Goal: Task Accomplishment & Management: Manage account settings

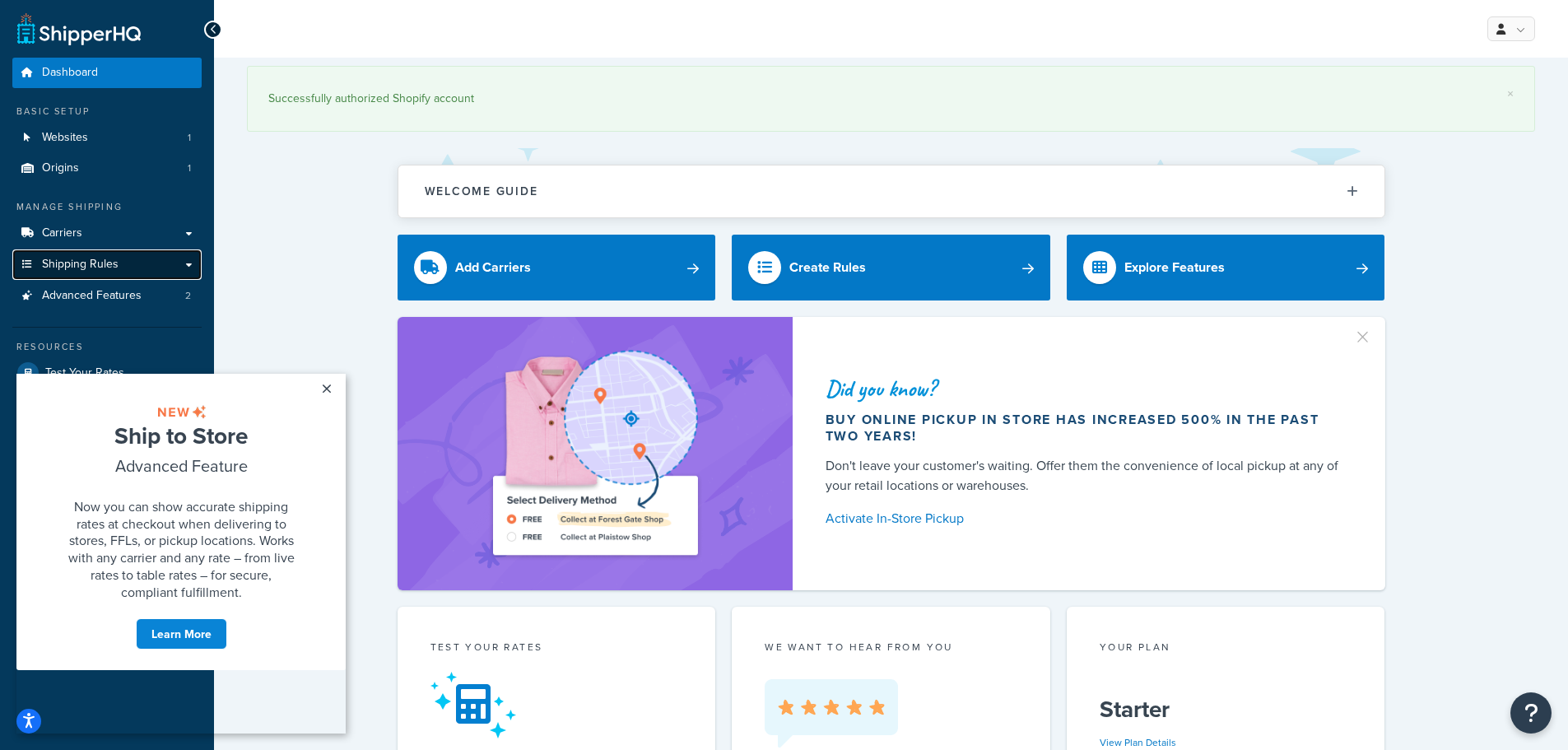
click at [91, 251] on link "Shipping Rules" at bounding box center [107, 264] width 189 height 30
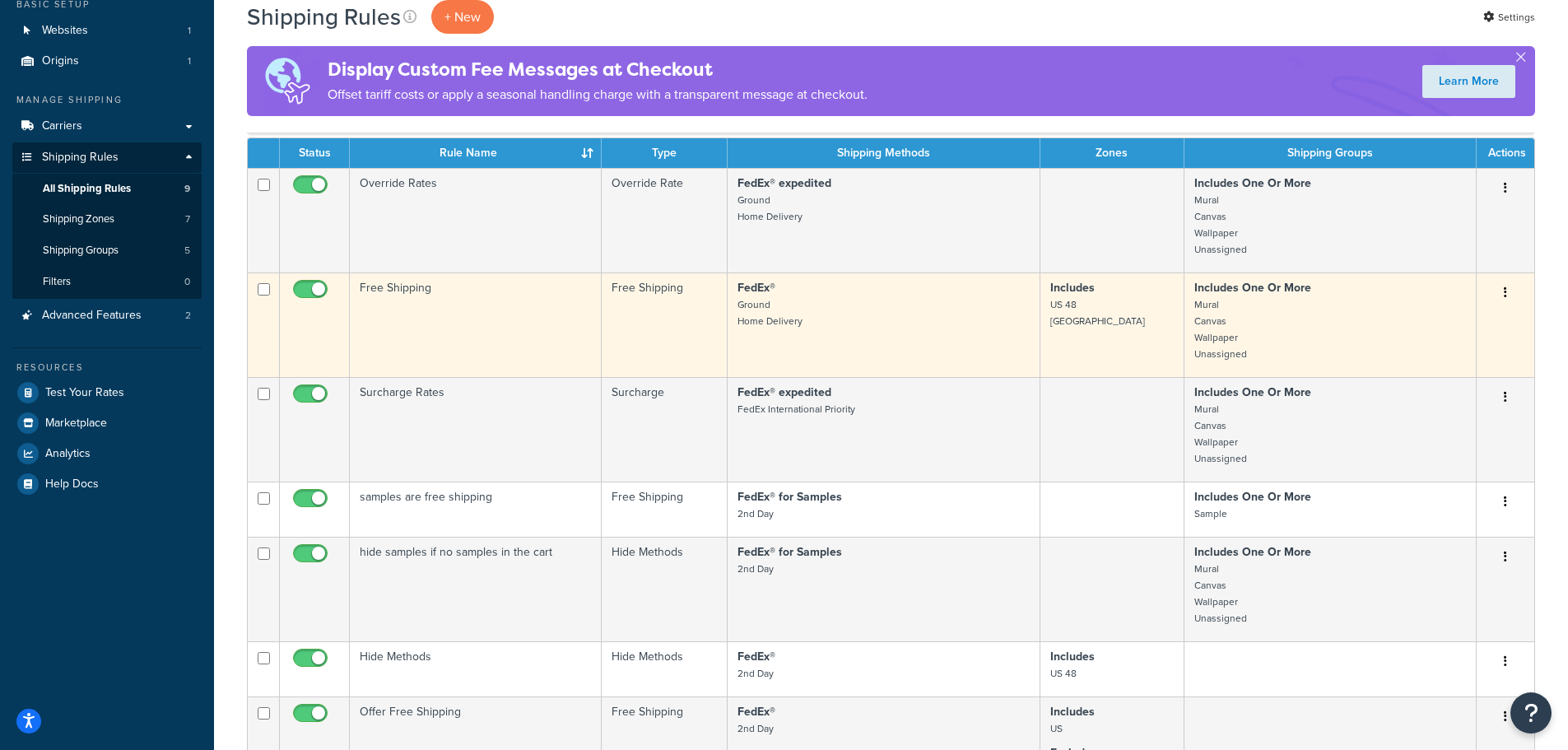
scroll to position [82, 0]
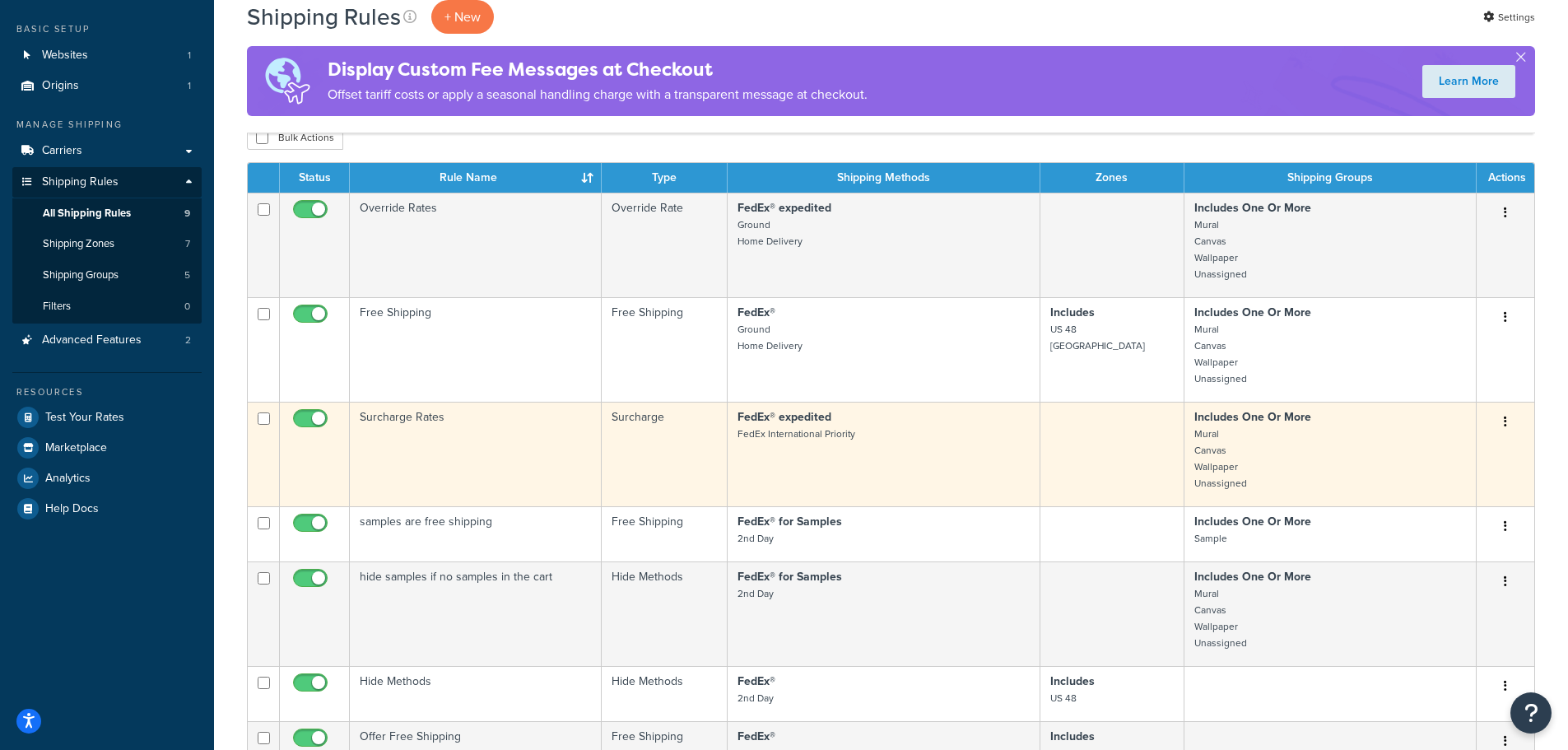
click at [488, 444] on td "Surcharge Rates" at bounding box center [476, 453] width 252 height 105
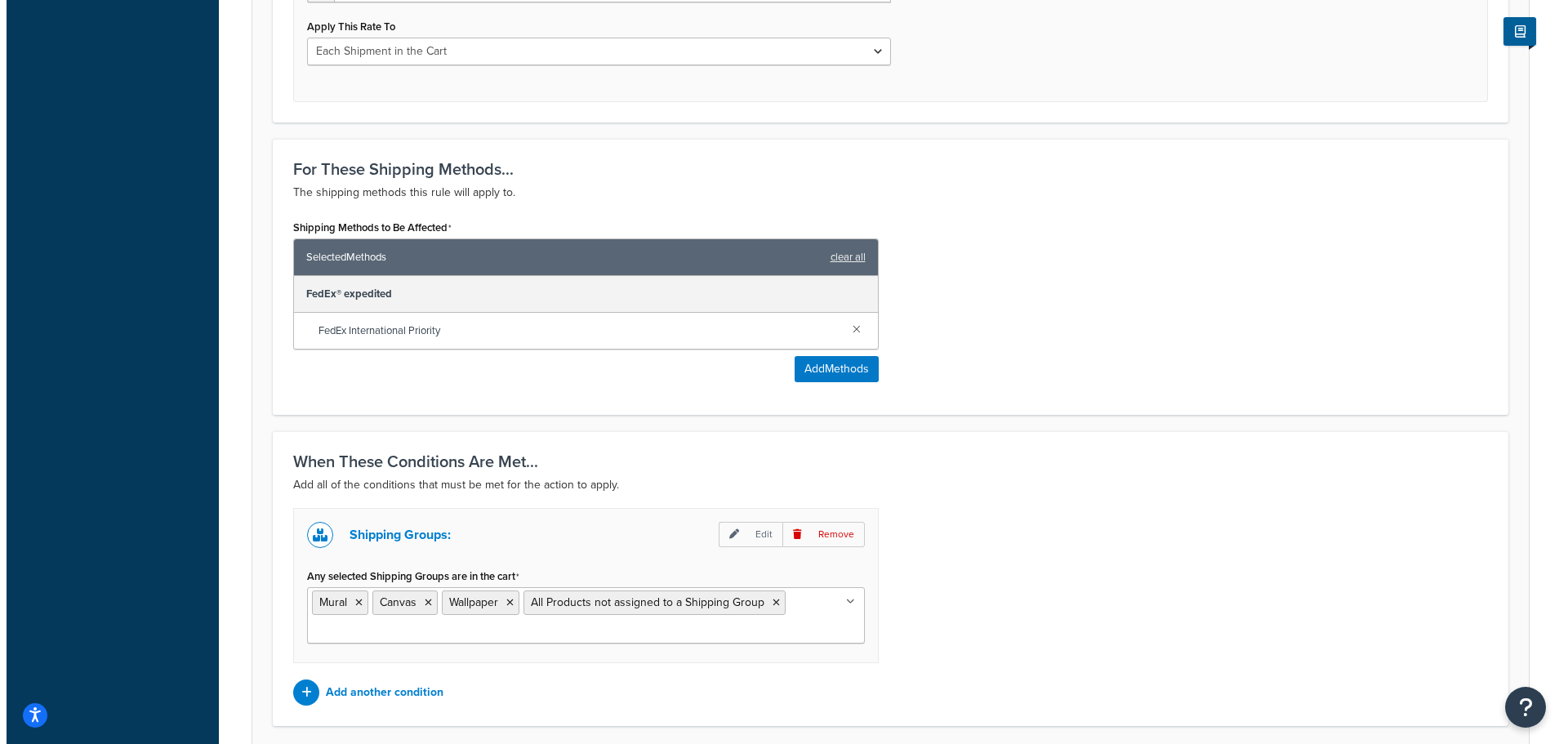
scroll to position [654, 0]
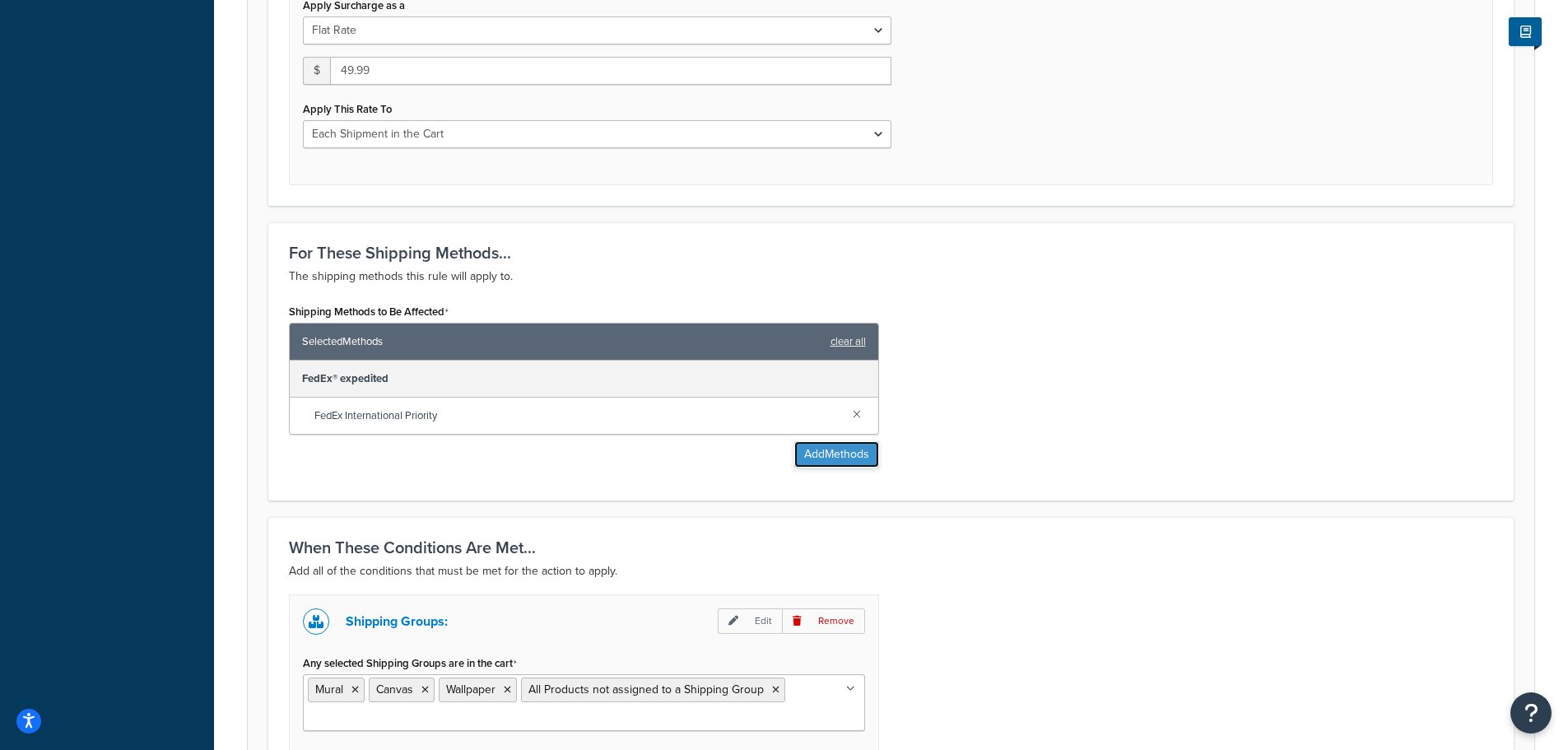
click at [822, 454] on button "Add Methods" at bounding box center [836, 454] width 85 height 26
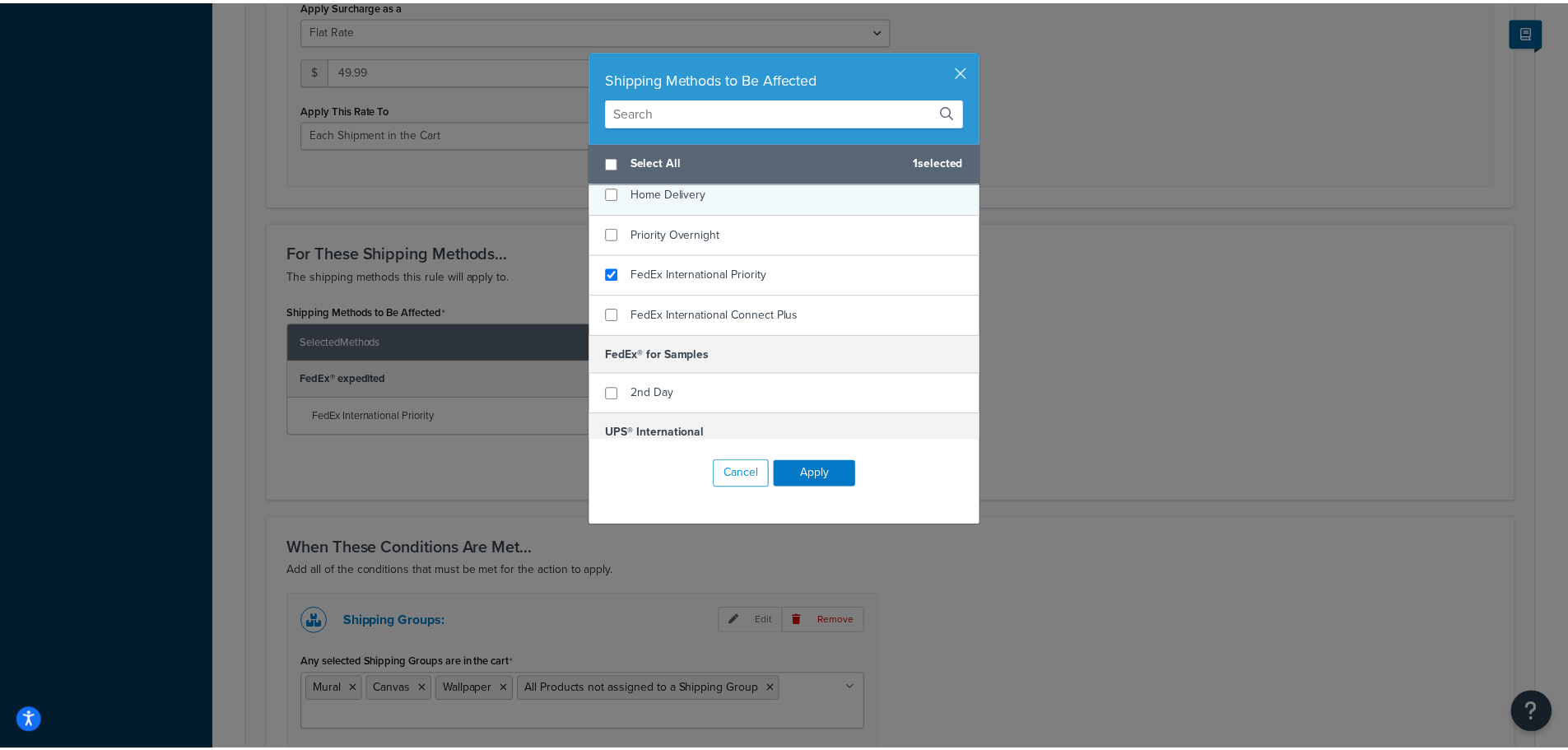
scroll to position [165, 0]
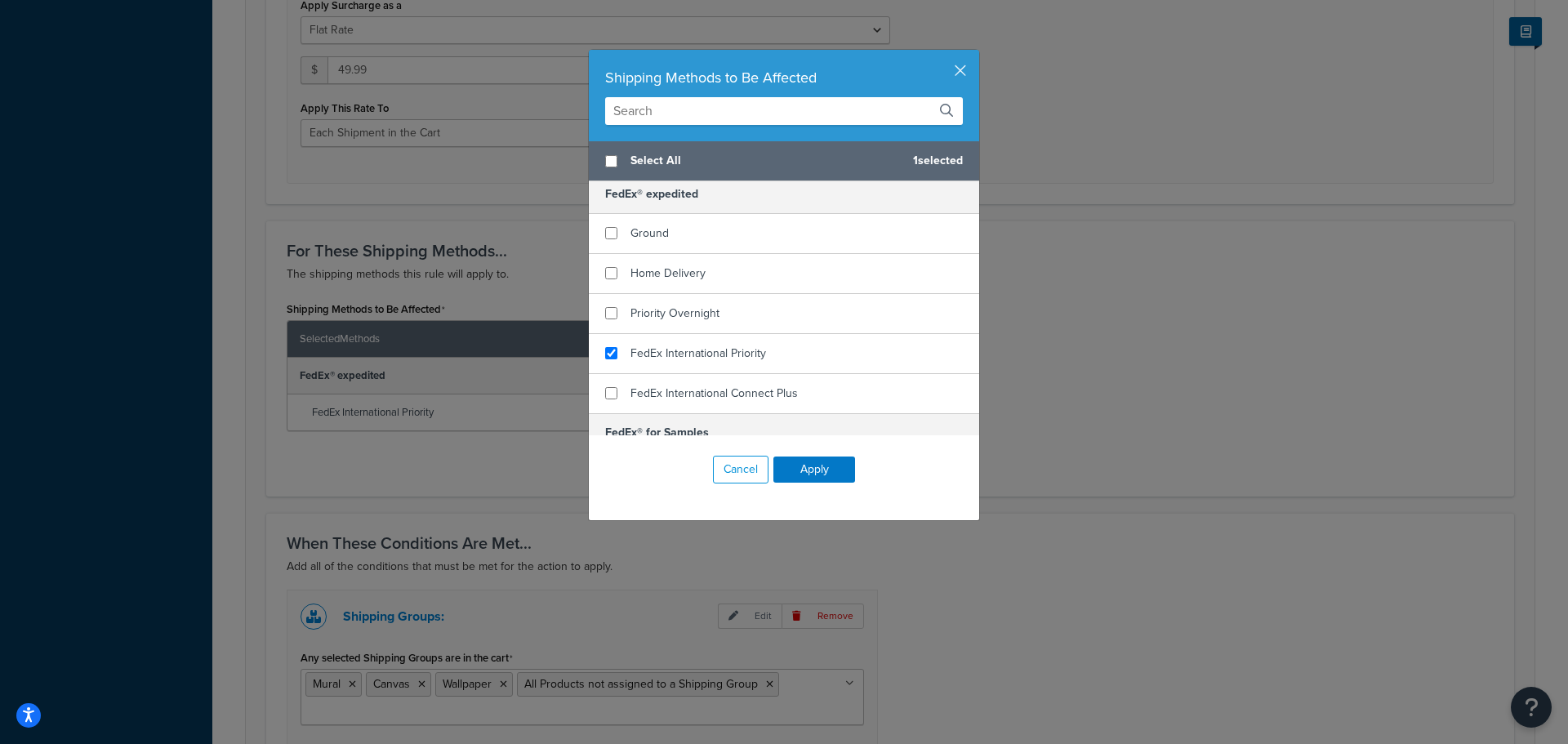
click at [459, 219] on div "Shipping Methods to Be Affected Select All 1 selected FedEx® Ground 2nd Day Hom…" at bounding box center [784, 372] width 1568 height 744
click at [713, 467] on button "Cancel" at bounding box center [741, 470] width 56 height 28
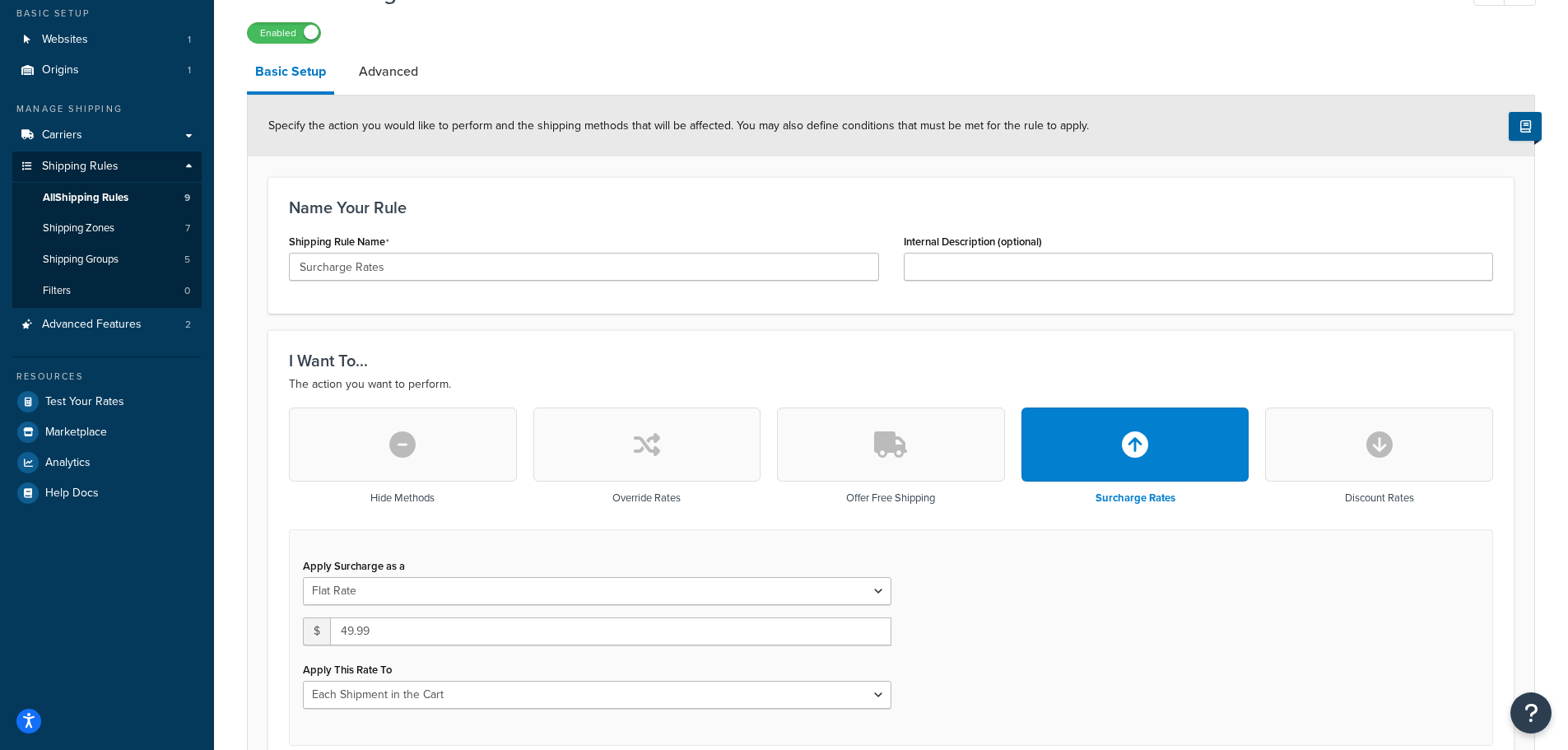
scroll to position [0, 0]
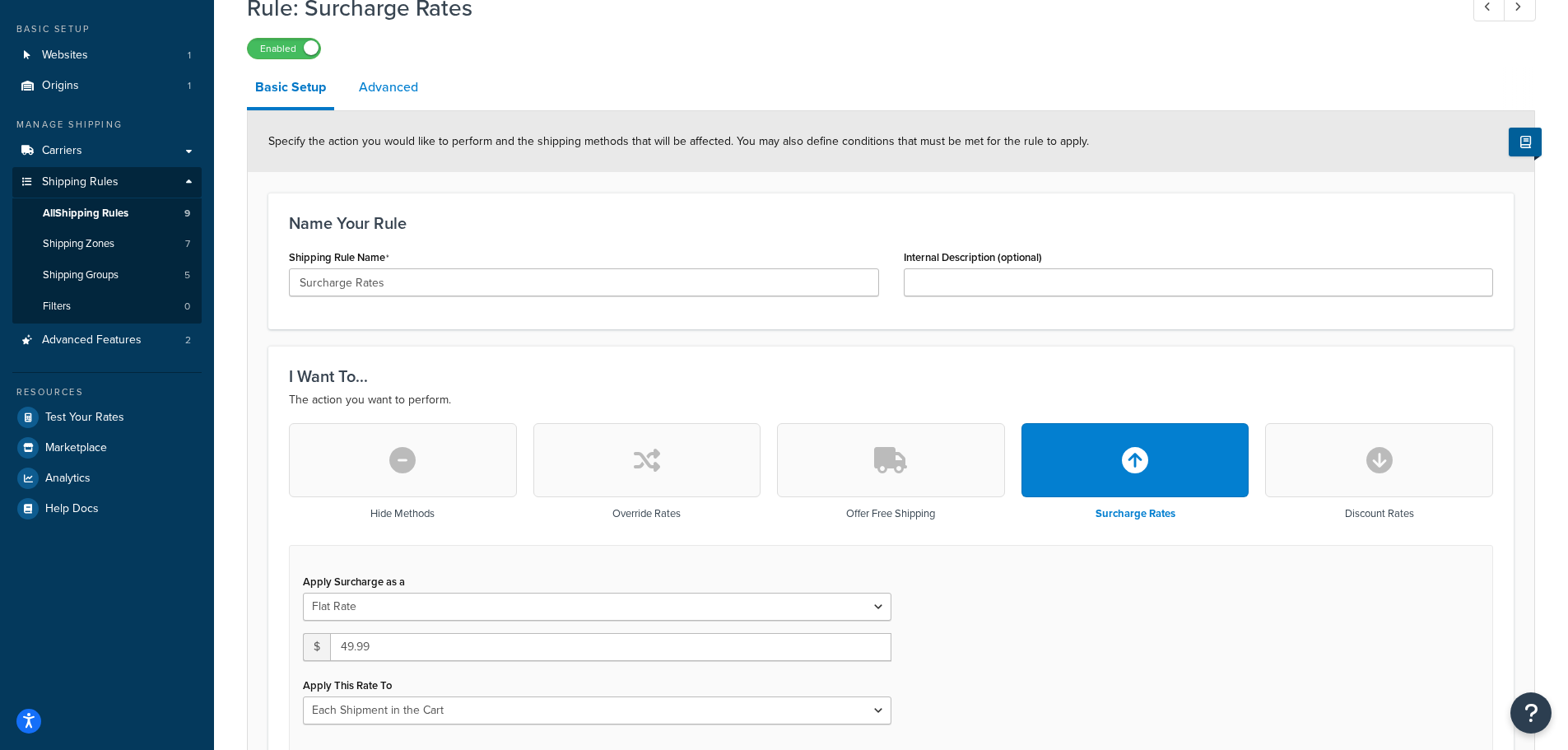
click at [399, 79] on link "Advanced" at bounding box center [387, 88] width 75 height 40
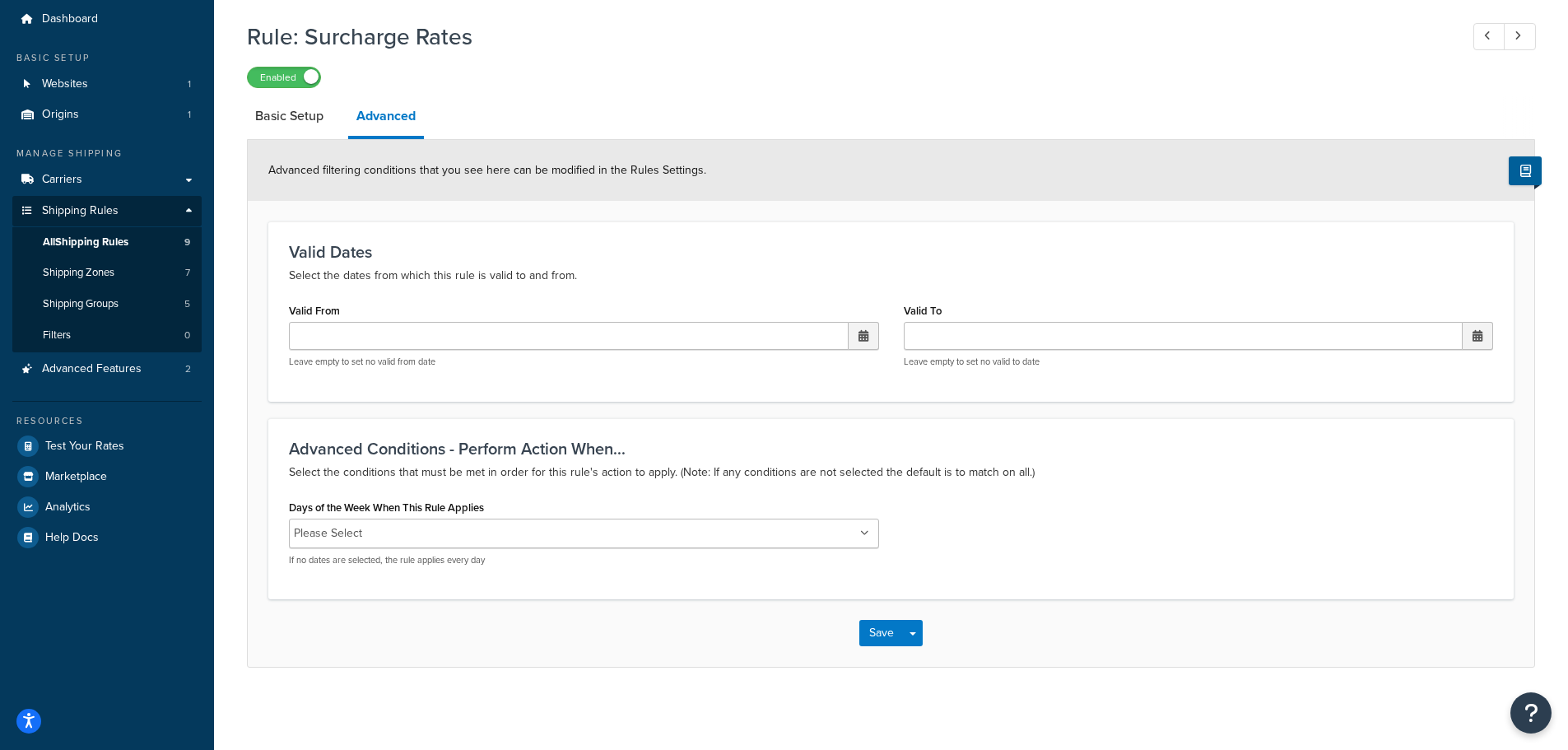
scroll to position [55, 0]
click at [284, 121] on link "Basic Setup" at bounding box center [290, 116] width 85 height 40
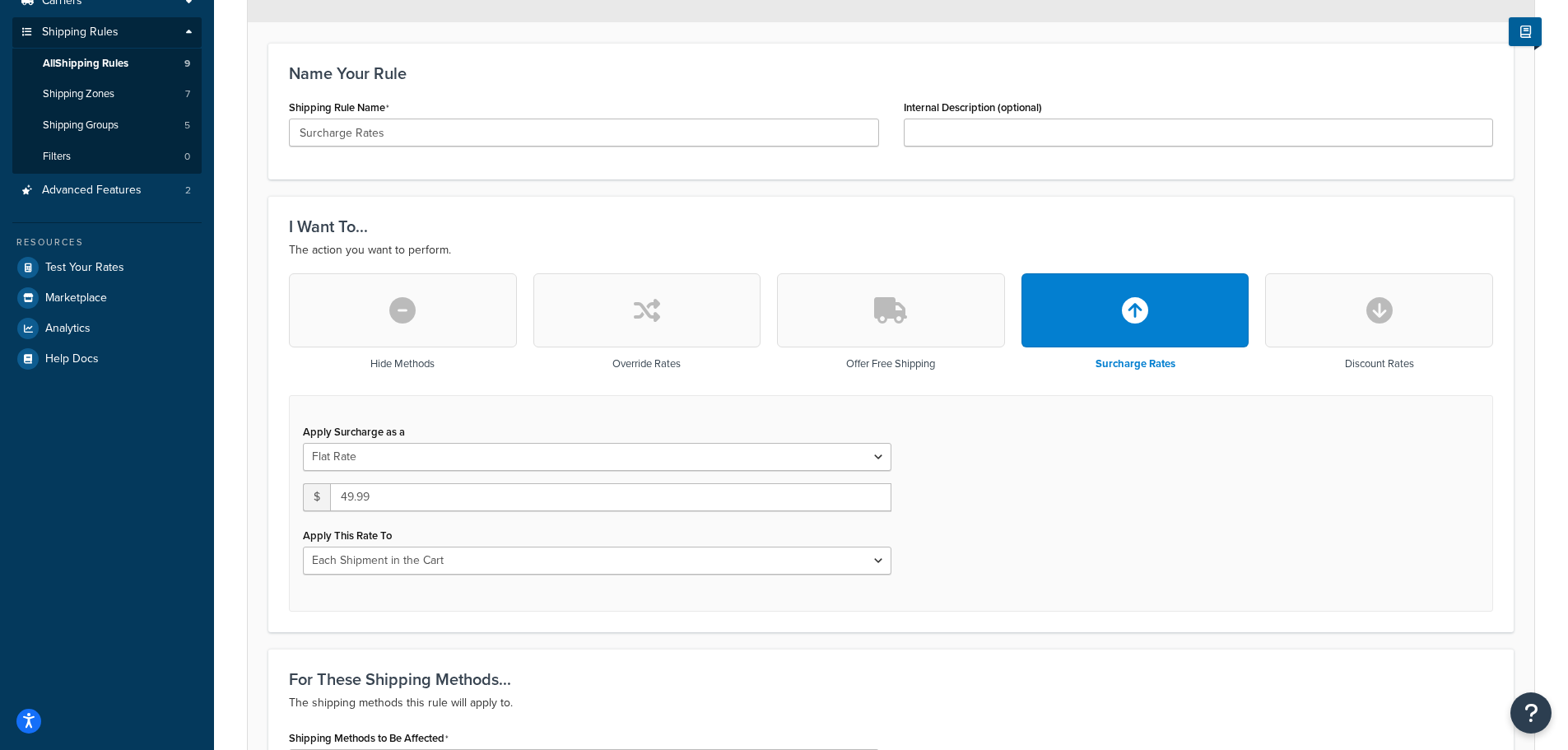
scroll to position [51, 0]
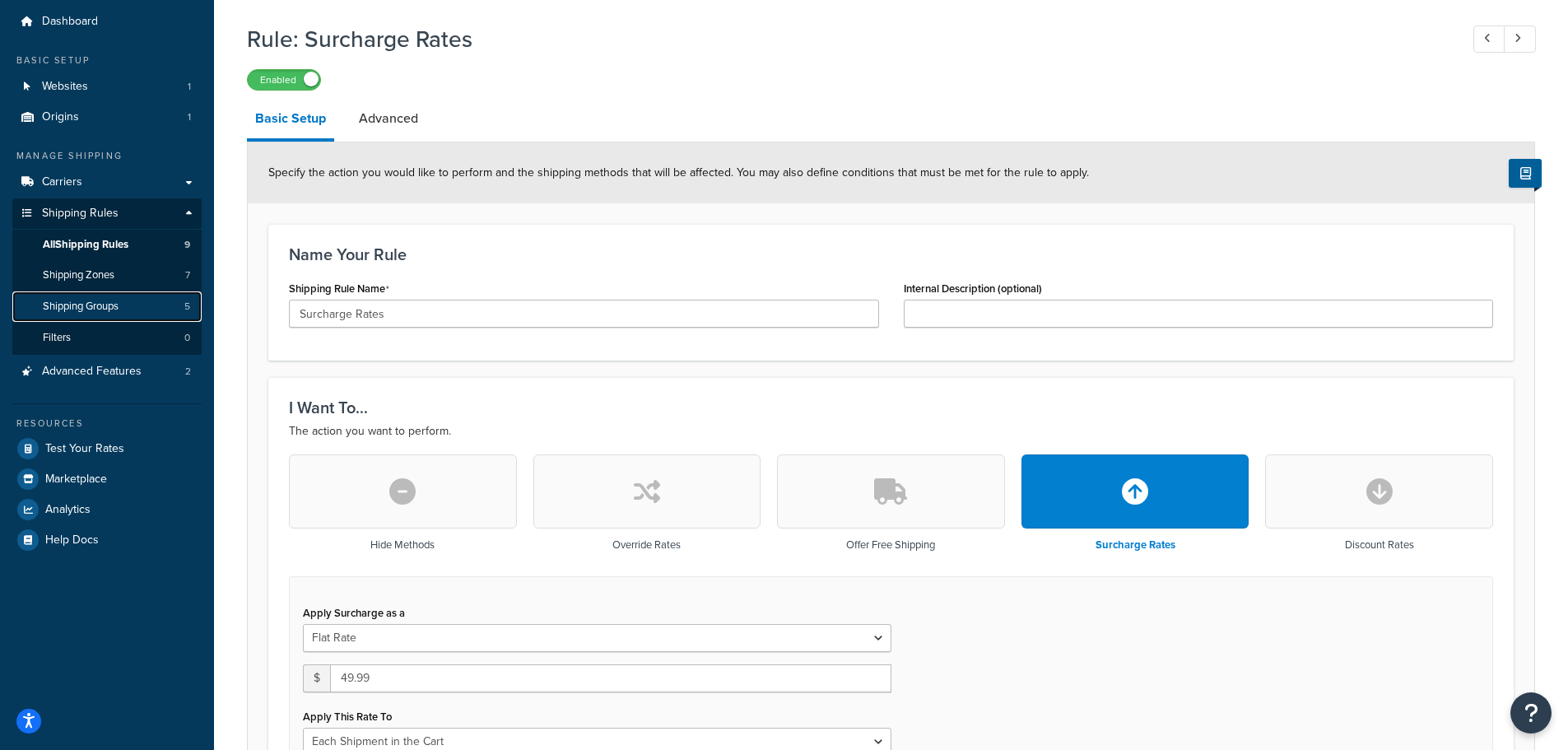
click at [83, 303] on span "Shipping Groups" at bounding box center [80, 307] width 75 height 14
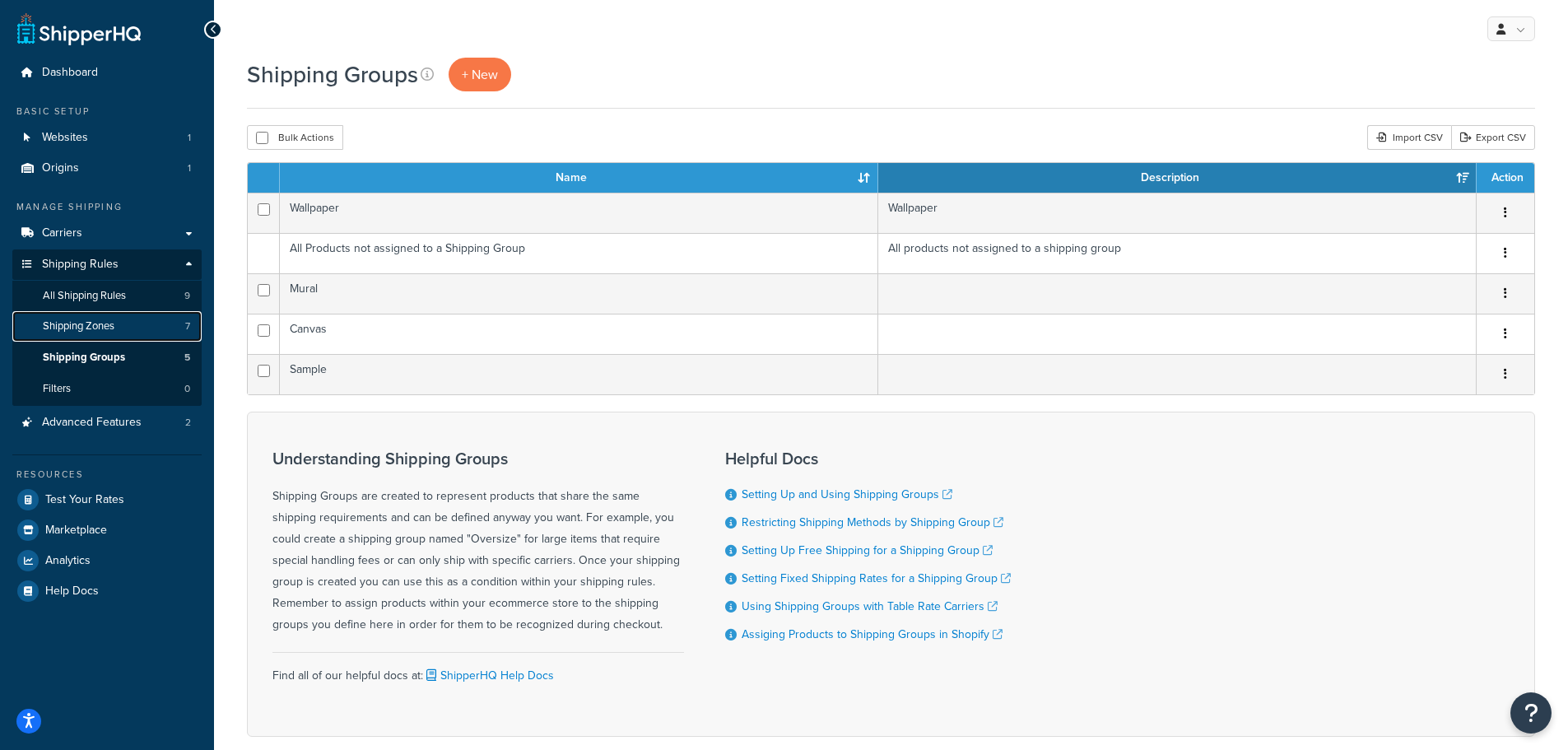
click at [78, 329] on span "Shipping Zones" at bounding box center [78, 326] width 72 height 14
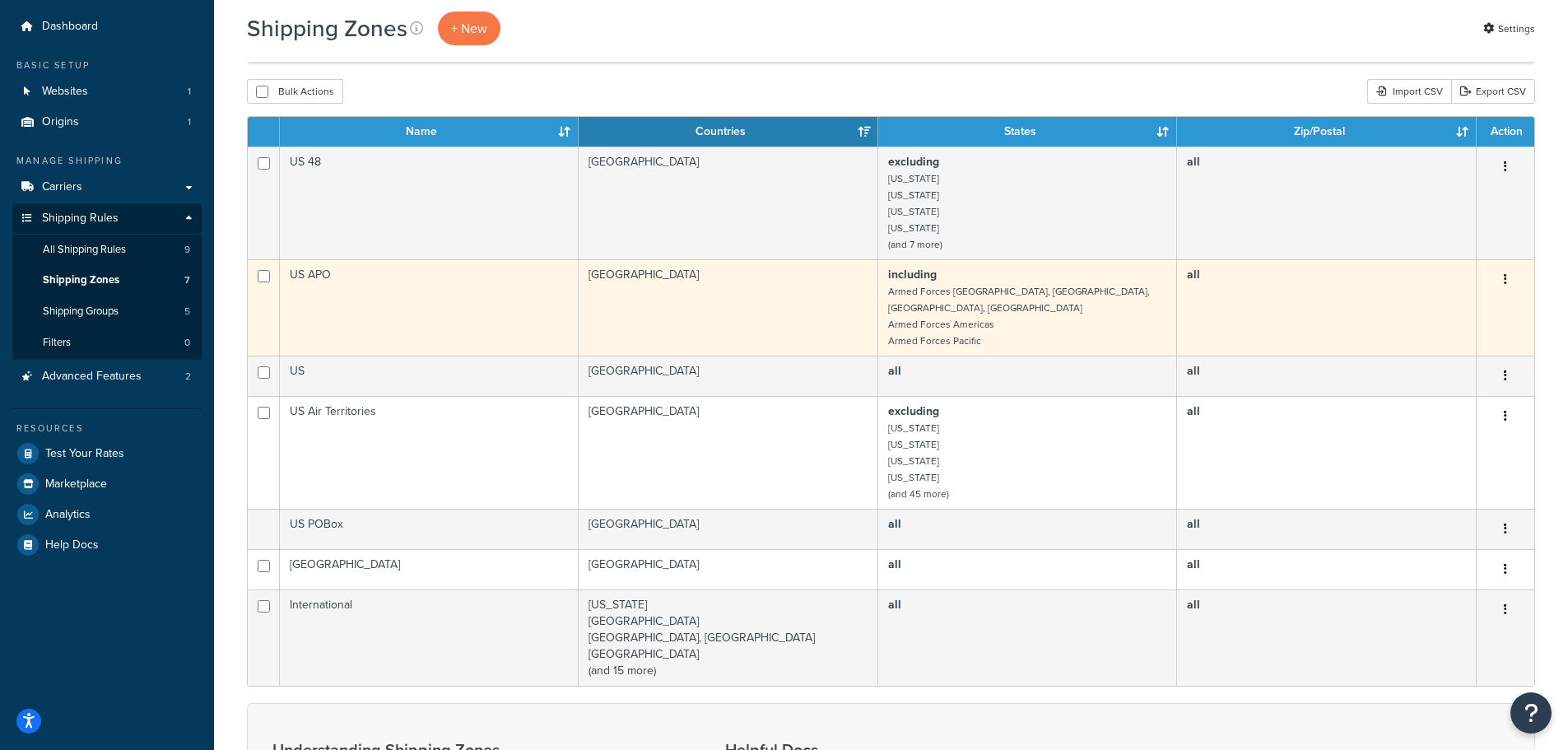
scroll to position [82, 0]
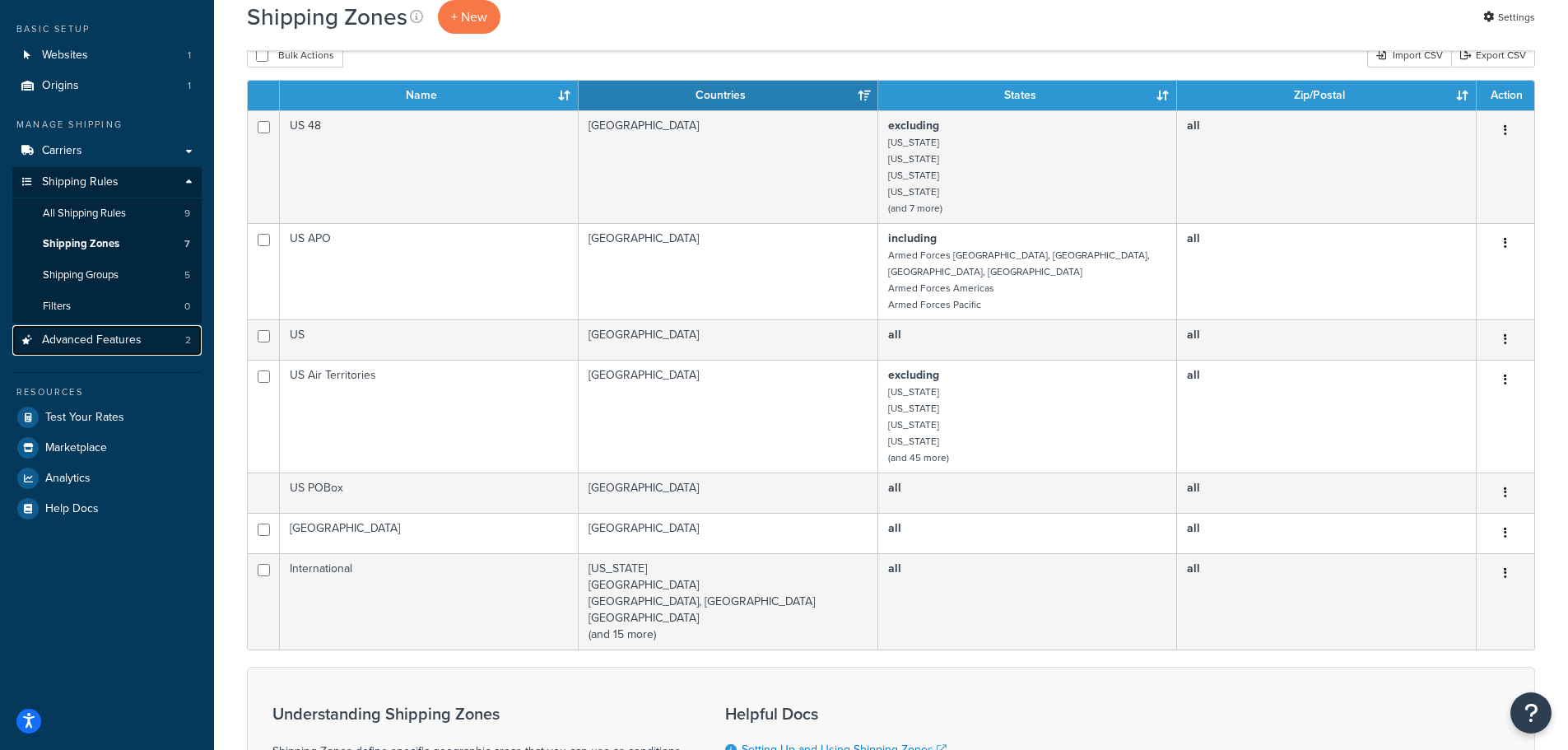
click at [88, 336] on span "Advanced Features" at bounding box center [91, 341] width 100 height 14
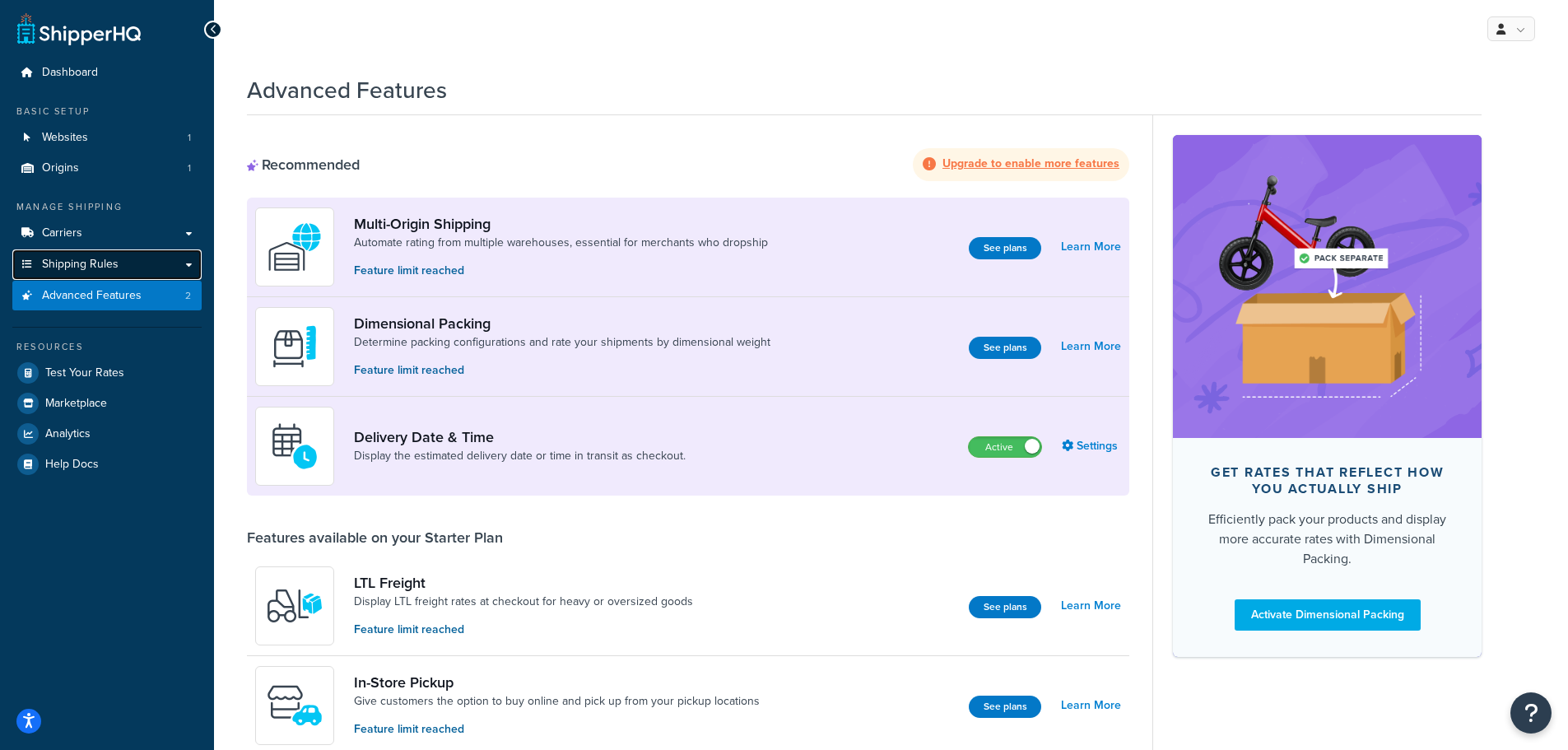
click at [73, 258] on span "Shipping Rules" at bounding box center [80, 264] width 76 height 14
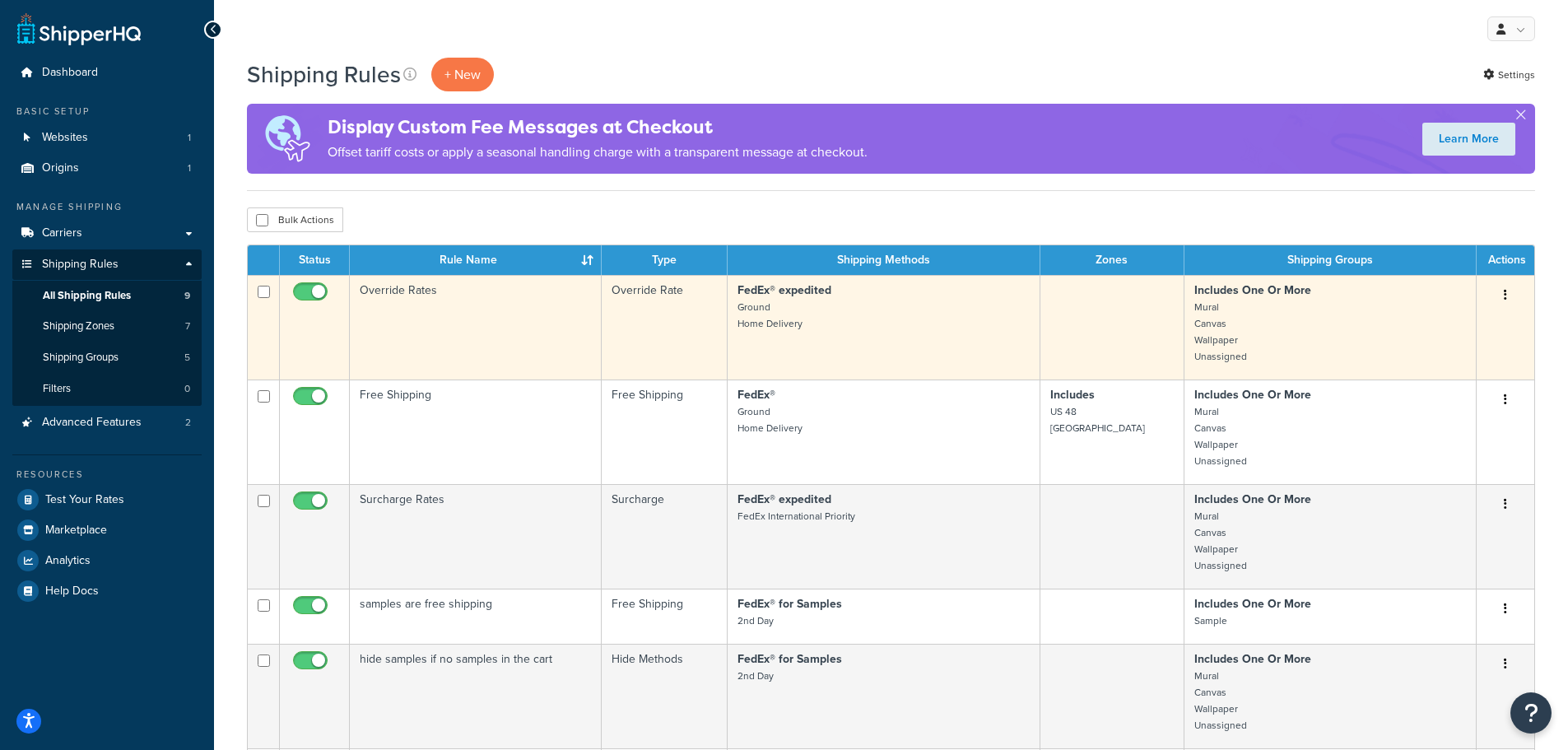
click at [510, 333] on td "Override Rates" at bounding box center [476, 327] width 252 height 105
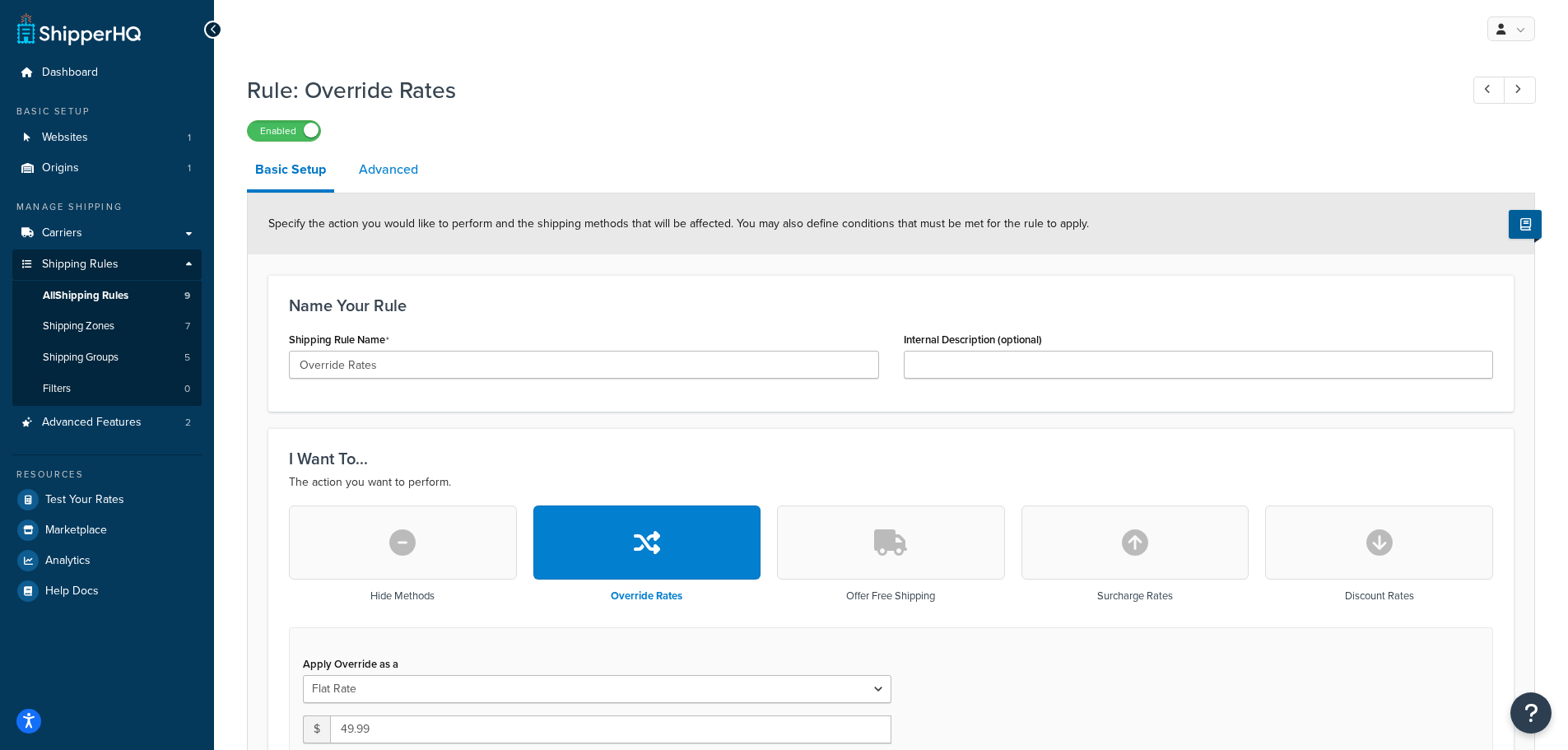
click at [415, 165] on link "Advanced" at bounding box center [387, 170] width 75 height 40
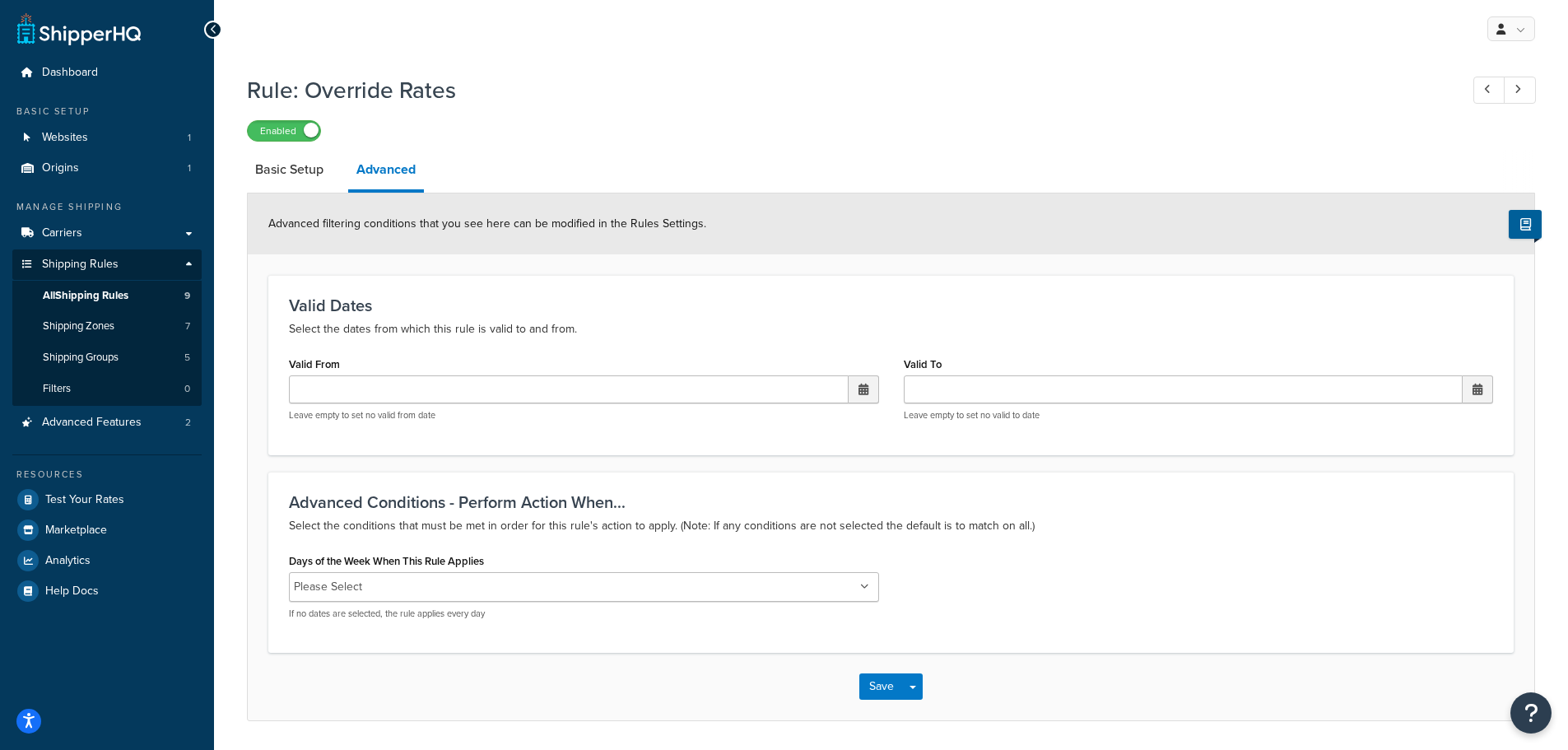
click at [336, 174] on li "Basic Setup" at bounding box center [297, 170] width 101 height 40
click at [316, 177] on link "Basic Setup" at bounding box center [290, 170] width 85 height 40
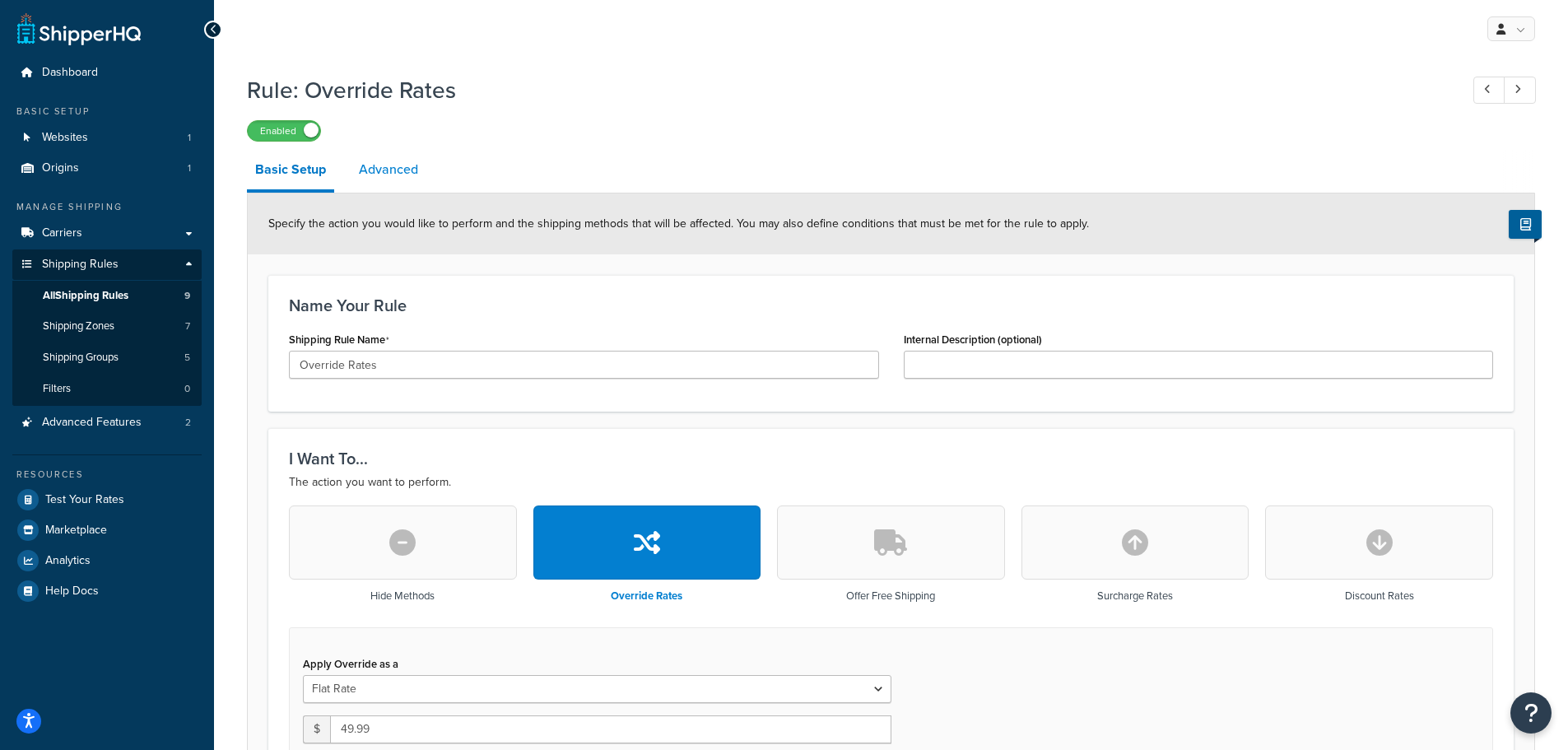
click at [383, 171] on link "Advanced" at bounding box center [387, 170] width 75 height 40
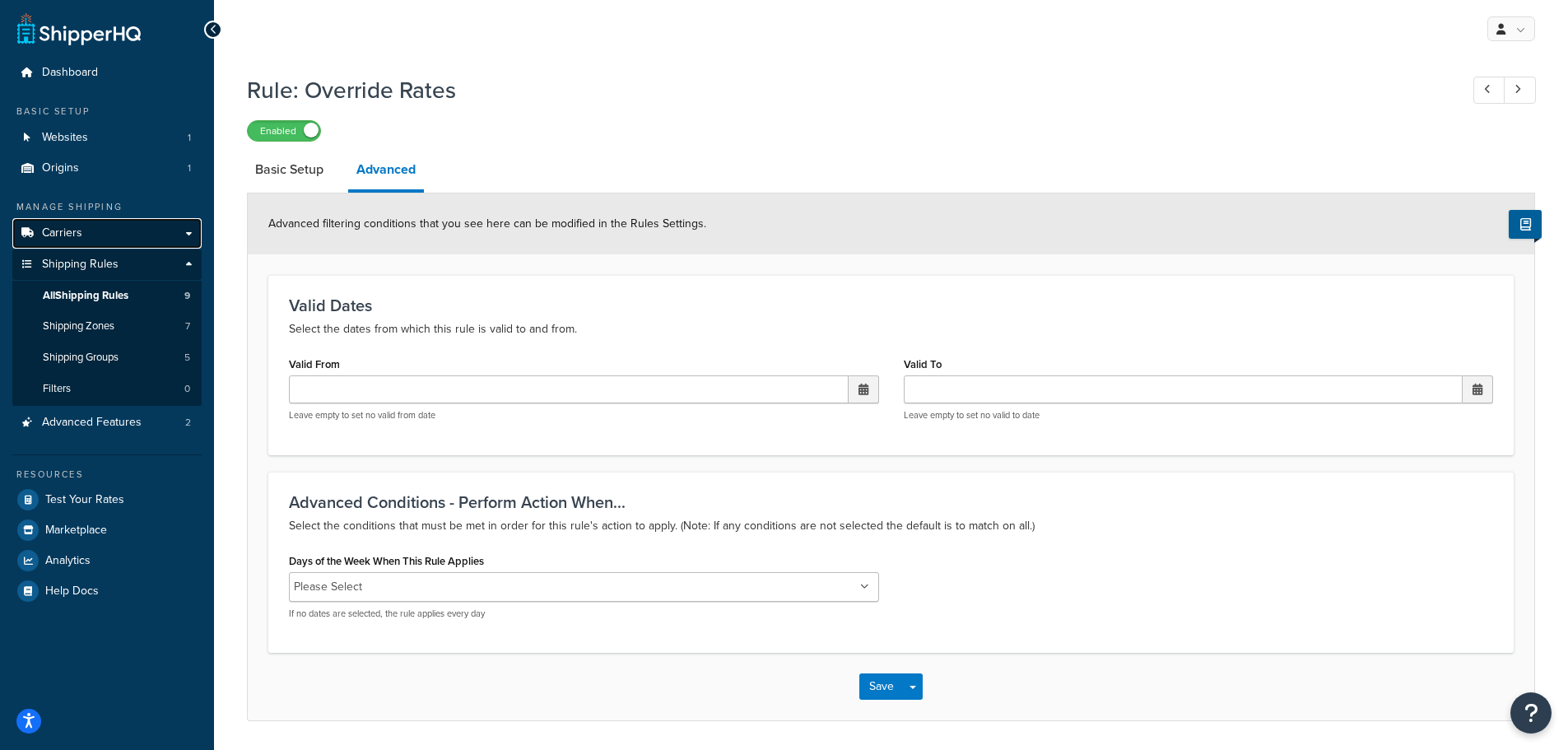
click at [91, 238] on link "Carriers" at bounding box center [107, 233] width 189 height 30
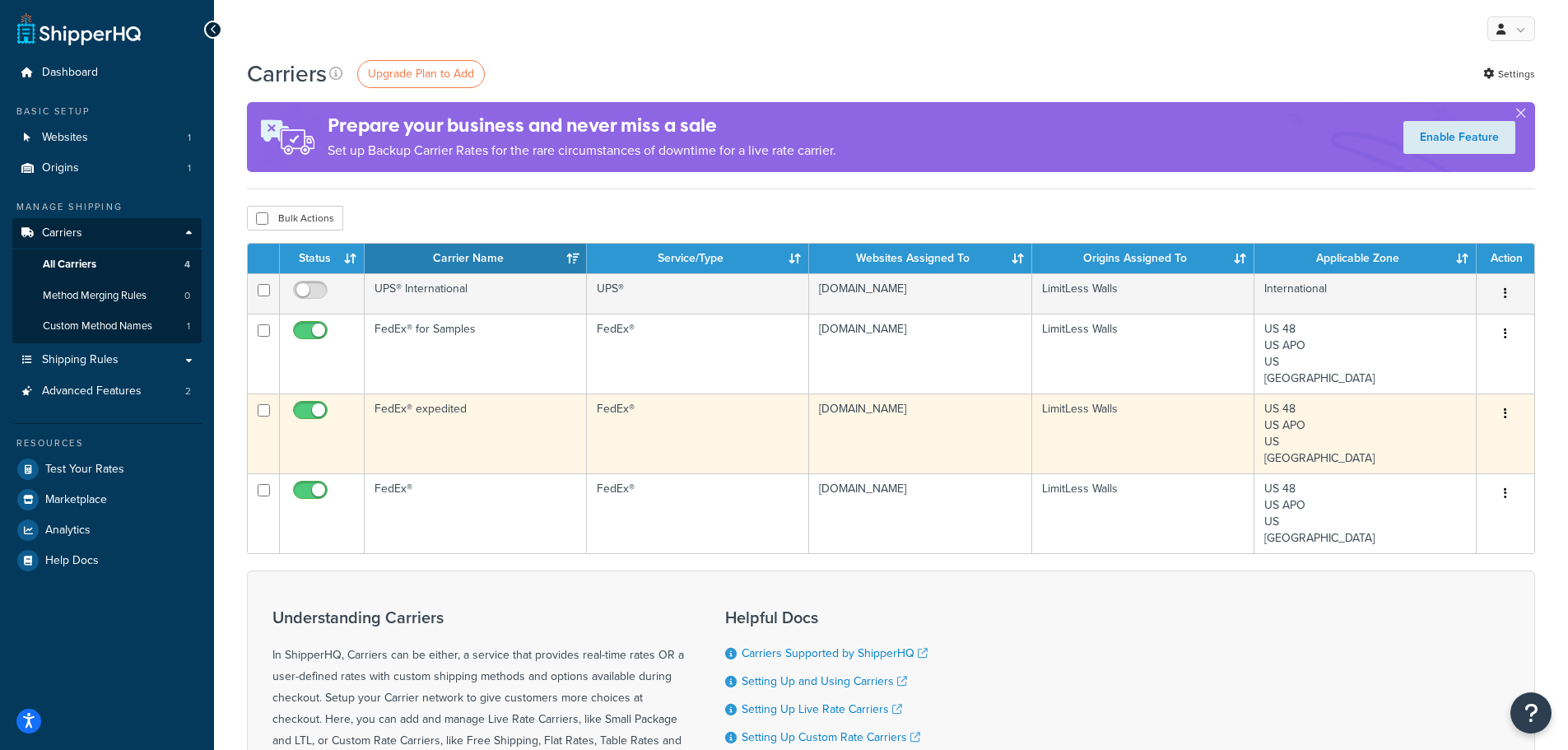
click at [521, 439] on td "FedEx® expedited" at bounding box center [476, 434] width 222 height 80
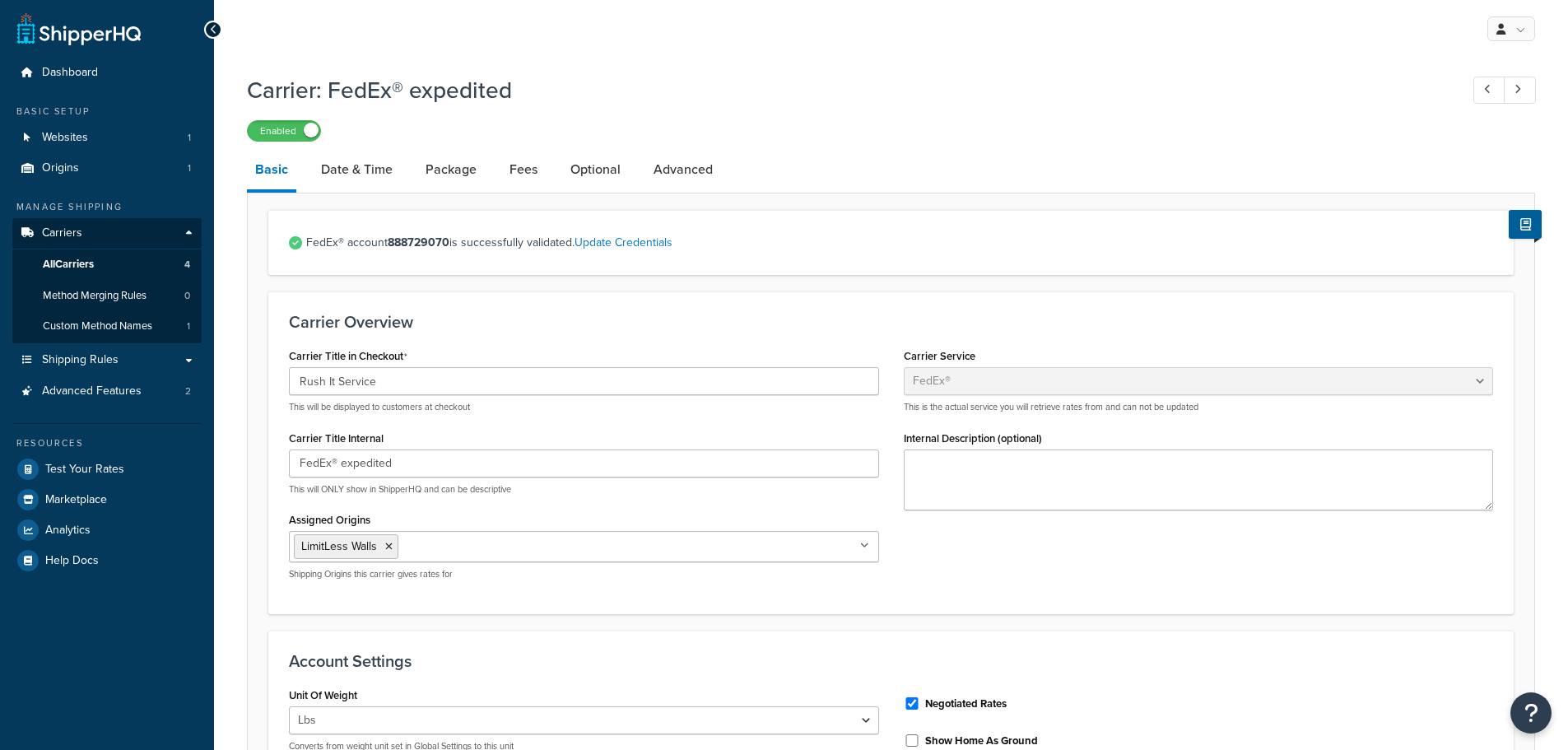
select select "fedEx"
select select "REGULAR_PICKUP"
select select "YOUR_PACKAGING"
click at [610, 173] on link "Optional" at bounding box center [595, 170] width 67 height 40
select select "business"
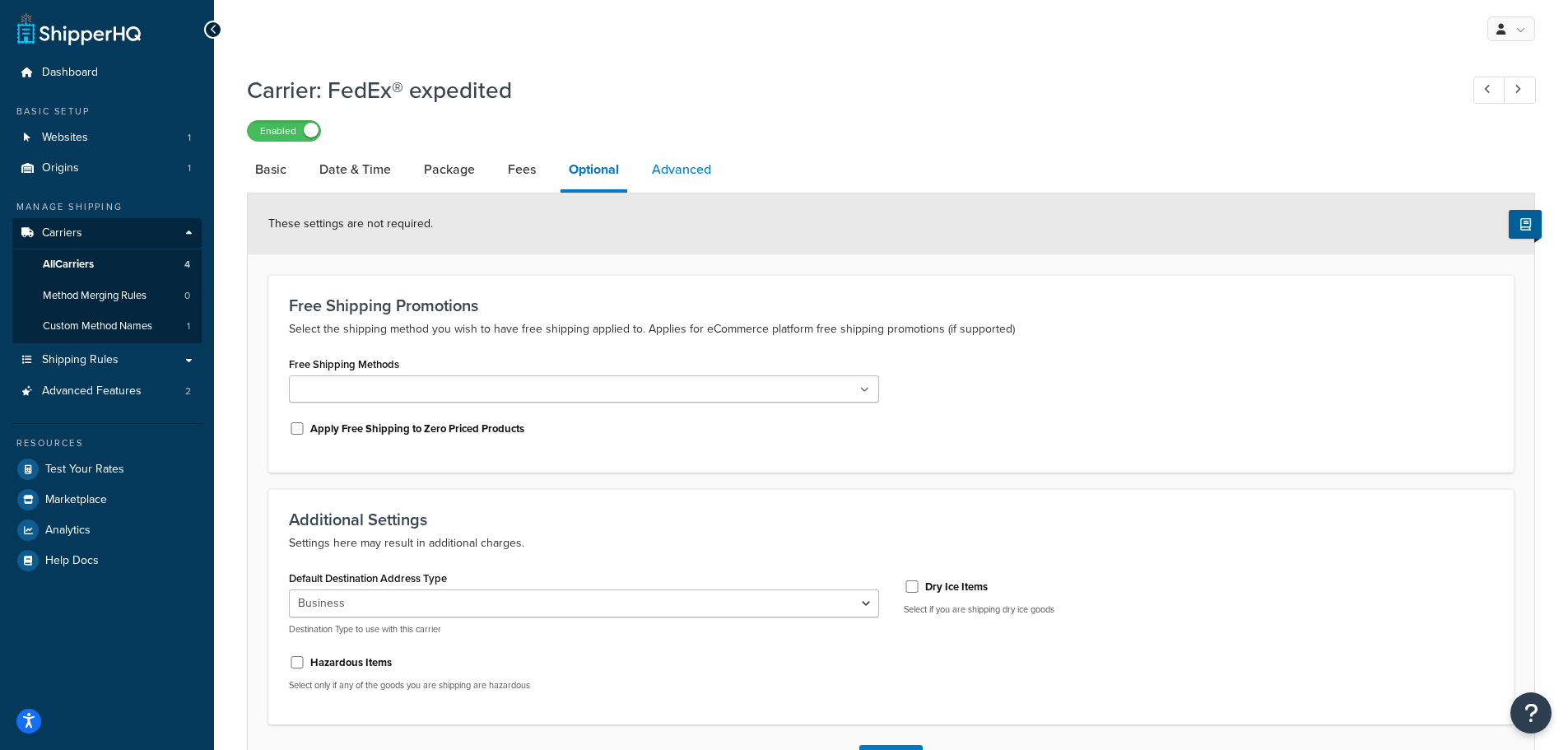
click at [661, 173] on link "Advanced" at bounding box center [680, 170] width 75 height 40
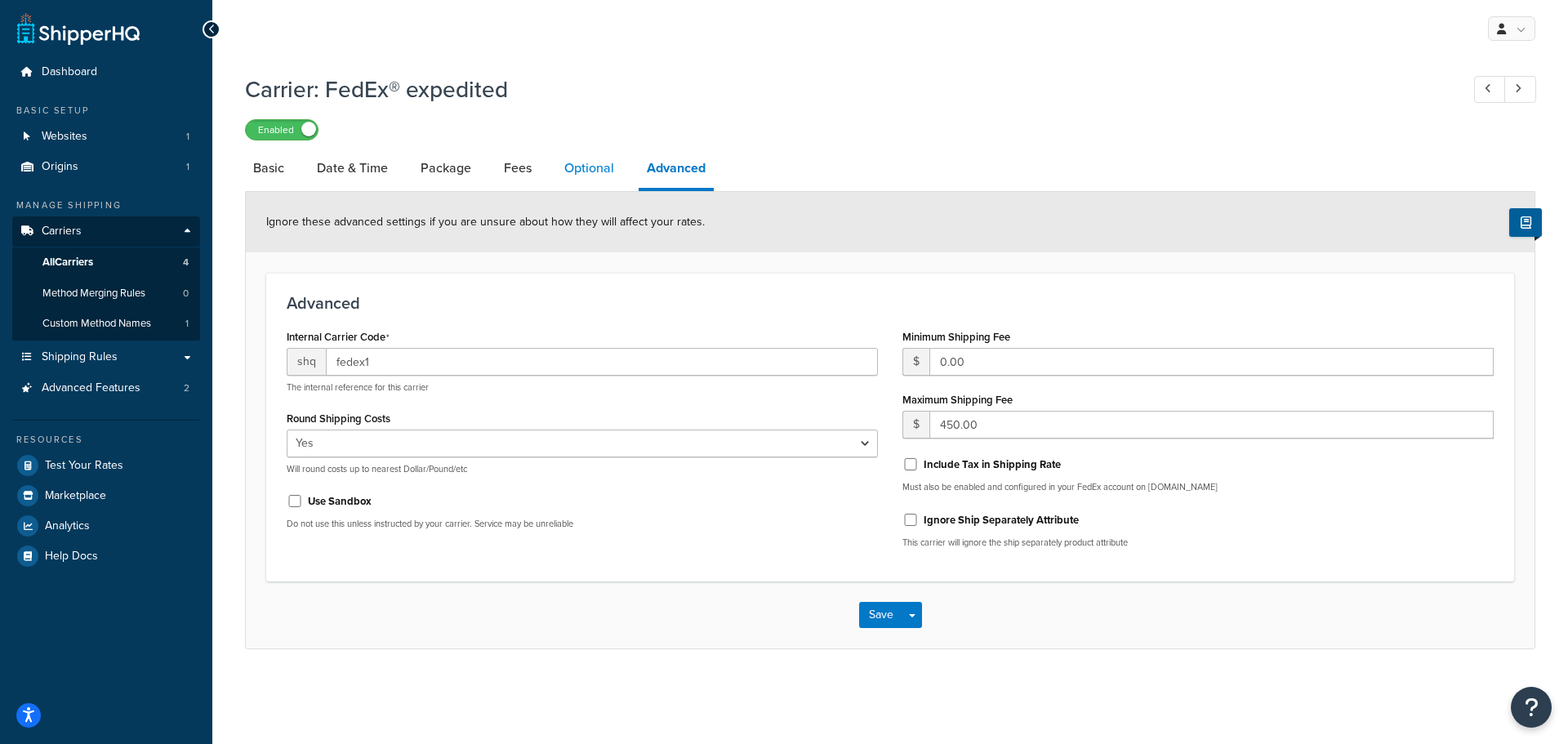
click at [602, 168] on link "Optional" at bounding box center [589, 169] width 66 height 40
select select "business"
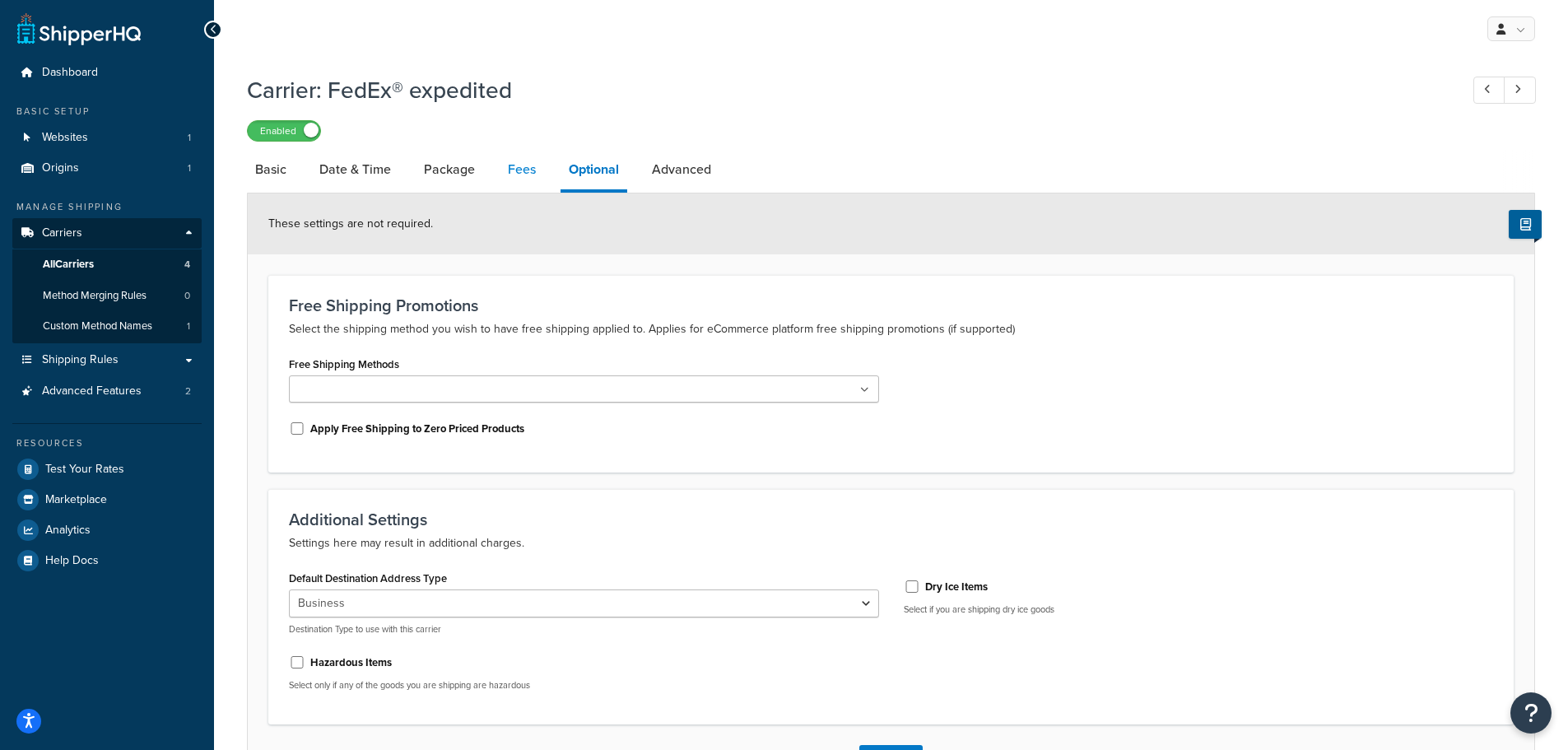
click at [517, 183] on link "Fees" at bounding box center [521, 170] width 44 height 40
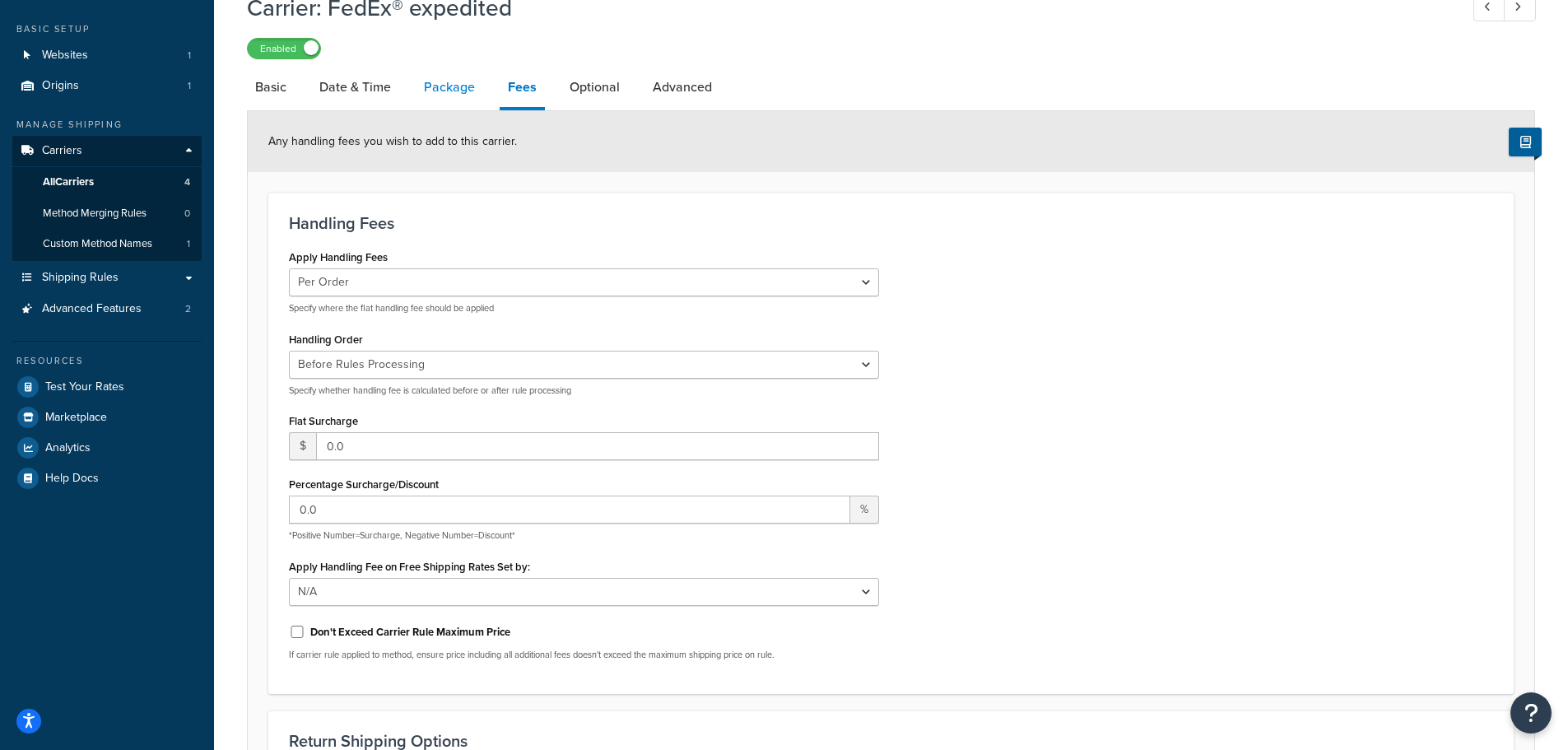
click at [454, 92] on link "Package" at bounding box center [449, 88] width 68 height 40
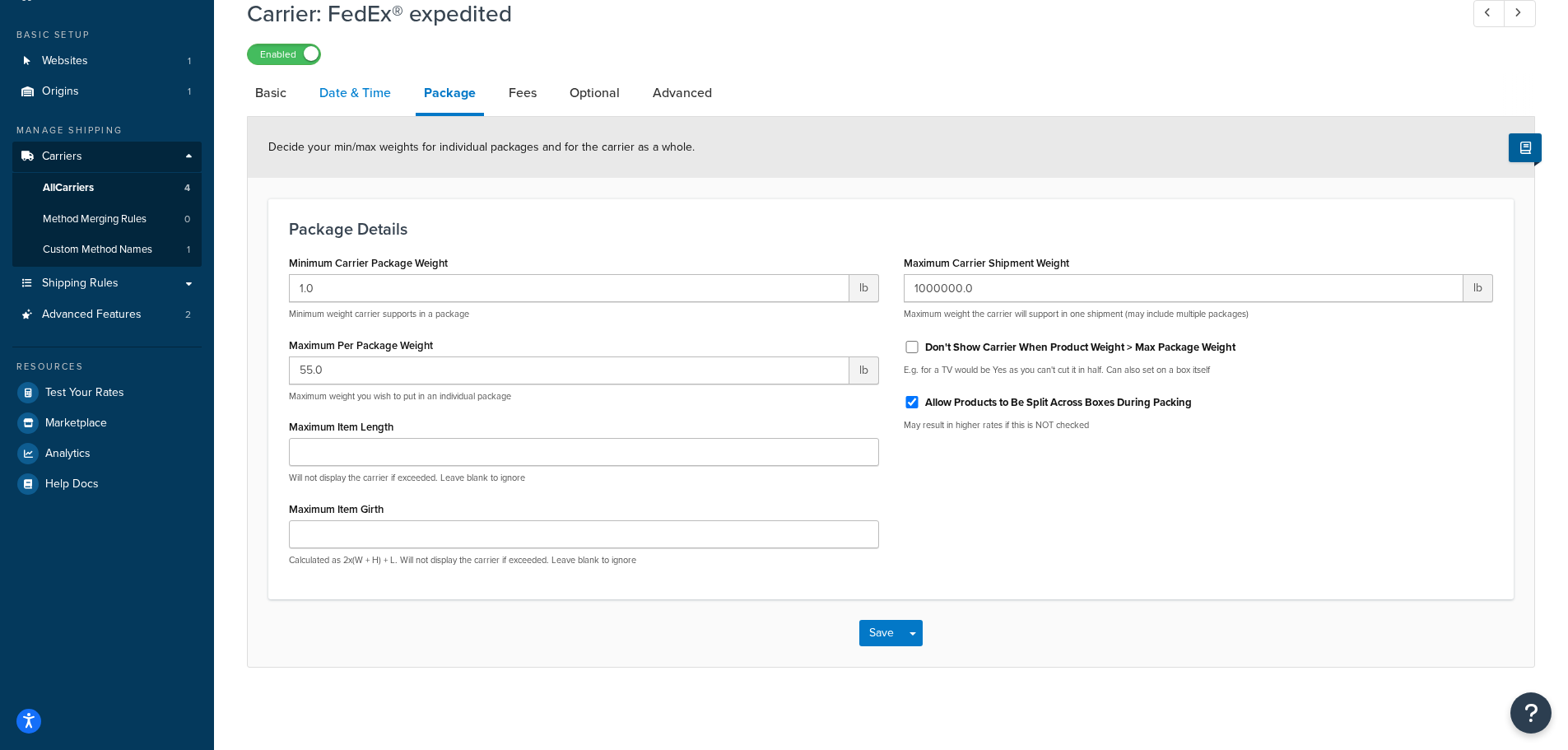
click at [375, 101] on link "Date & Time" at bounding box center [355, 93] width 88 height 40
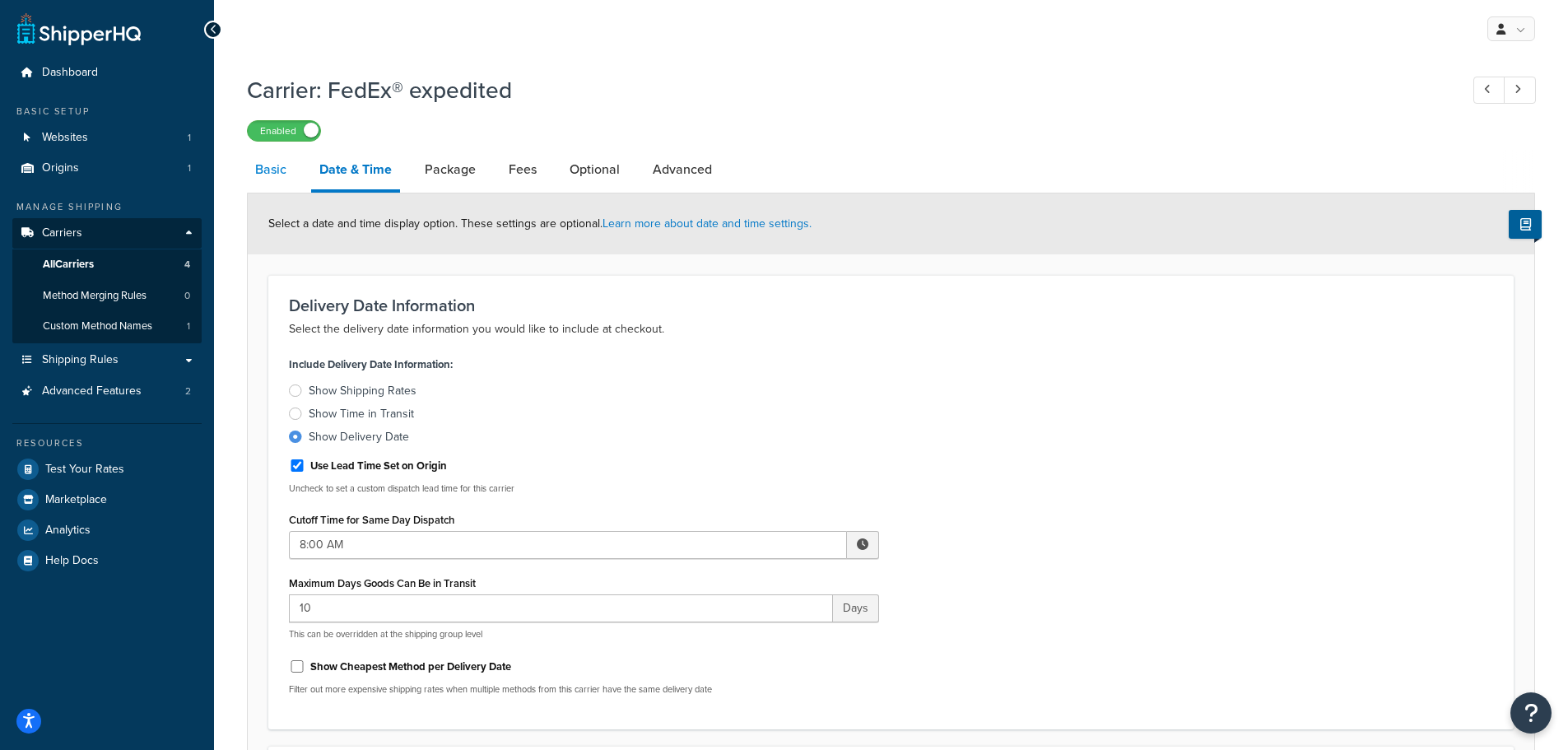
click at [270, 171] on link "Basic" at bounding box center [270, 170] width 48 height 40
select select "fedEx"
select select "REGULAR_PICKUP"
select select "YOUR_PACKAGING"
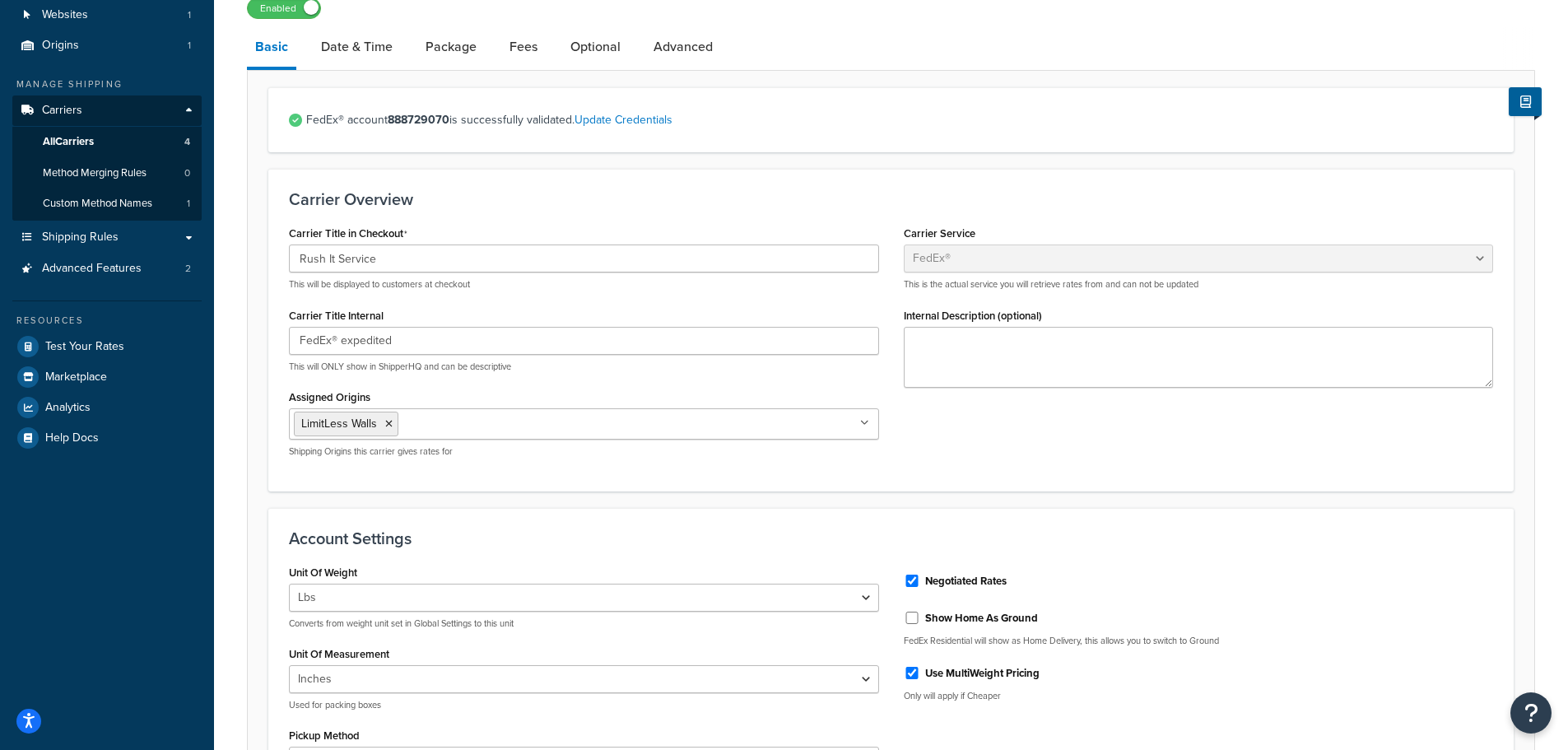
scroll to position [82, 0]
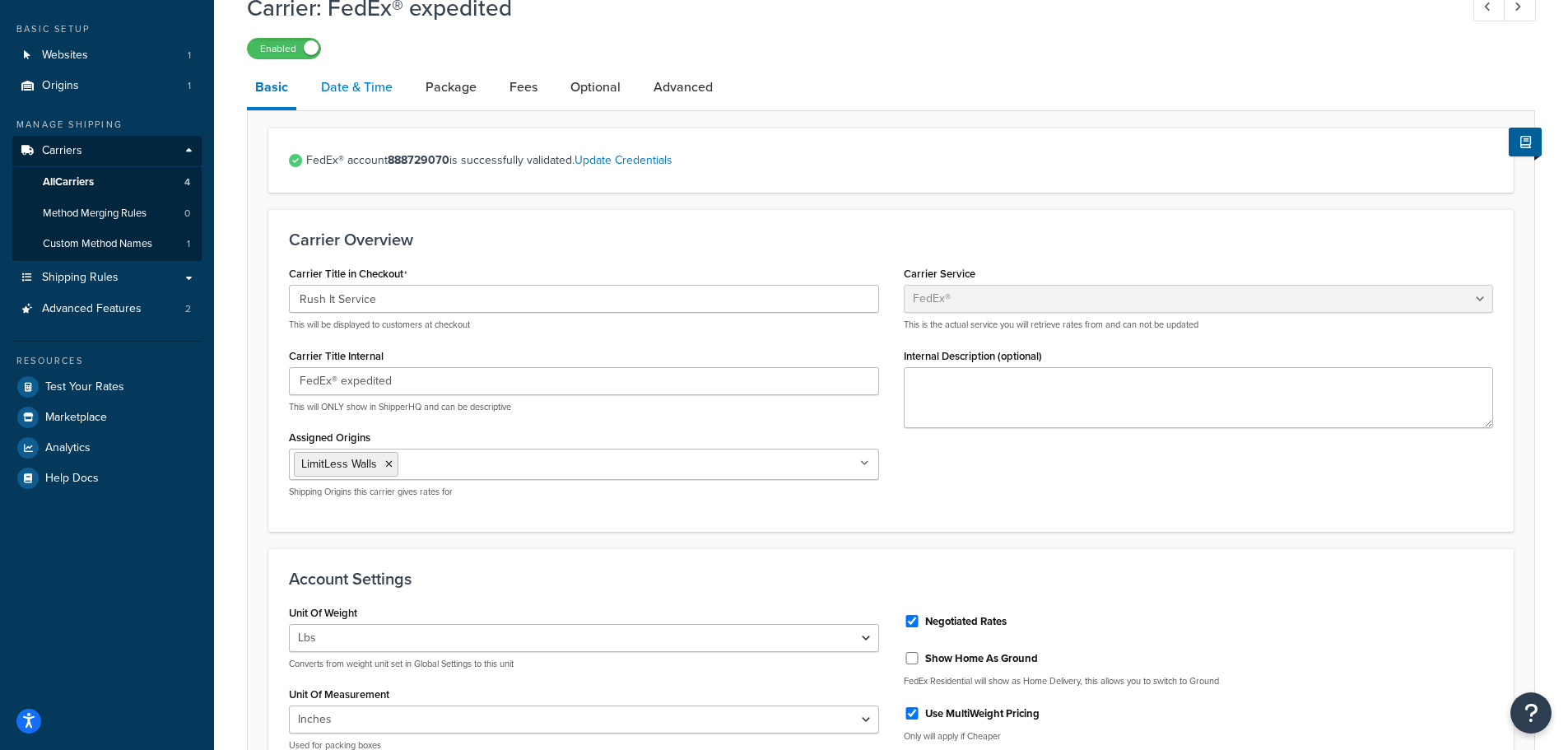
click at [355, 94] on link "Date & Time" at bounding box center [357, 88] width 88 height 40
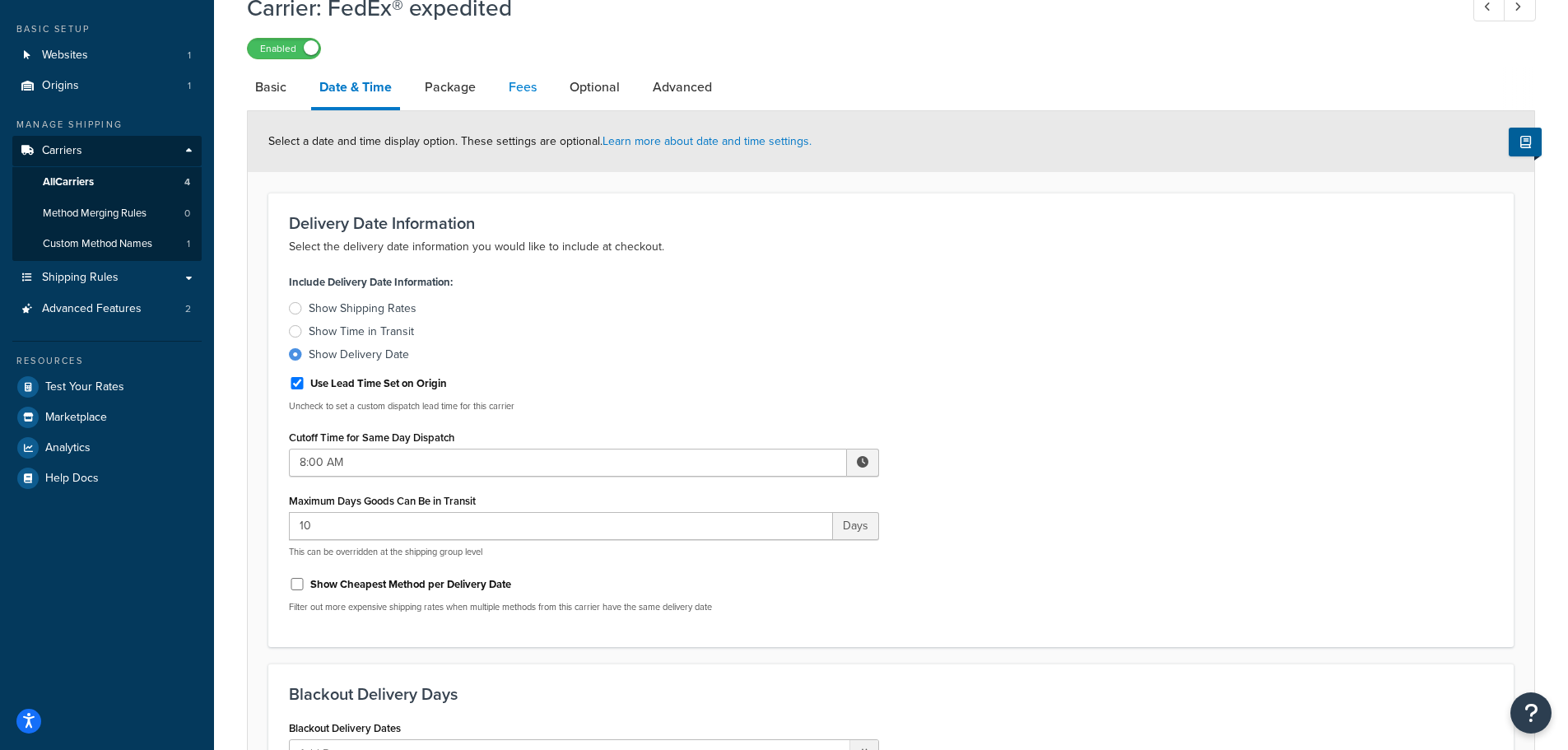
click at [525, 89] on link "Fees" at bounding box center [522, 88] width 44 height 40
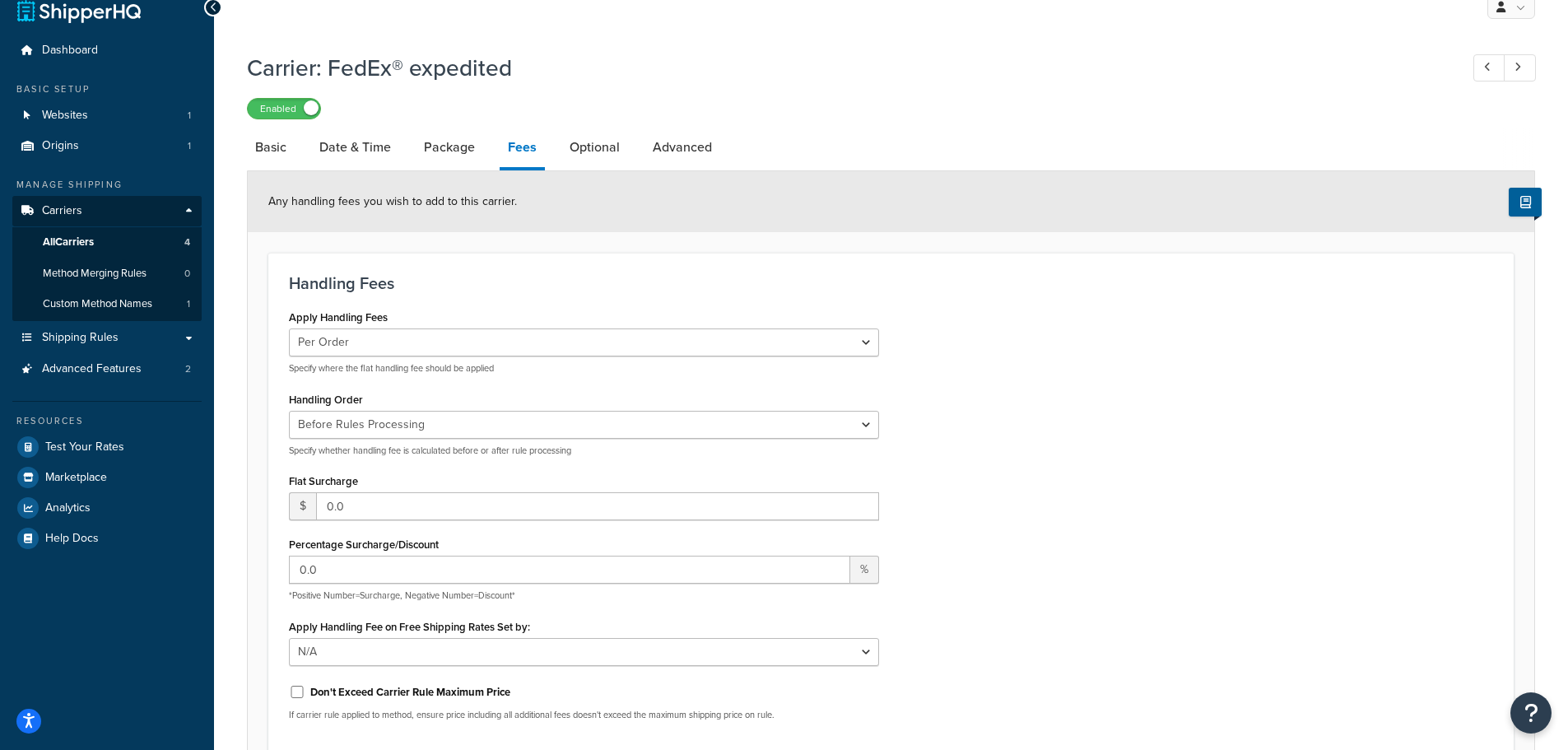
scroll to position [10, 0]
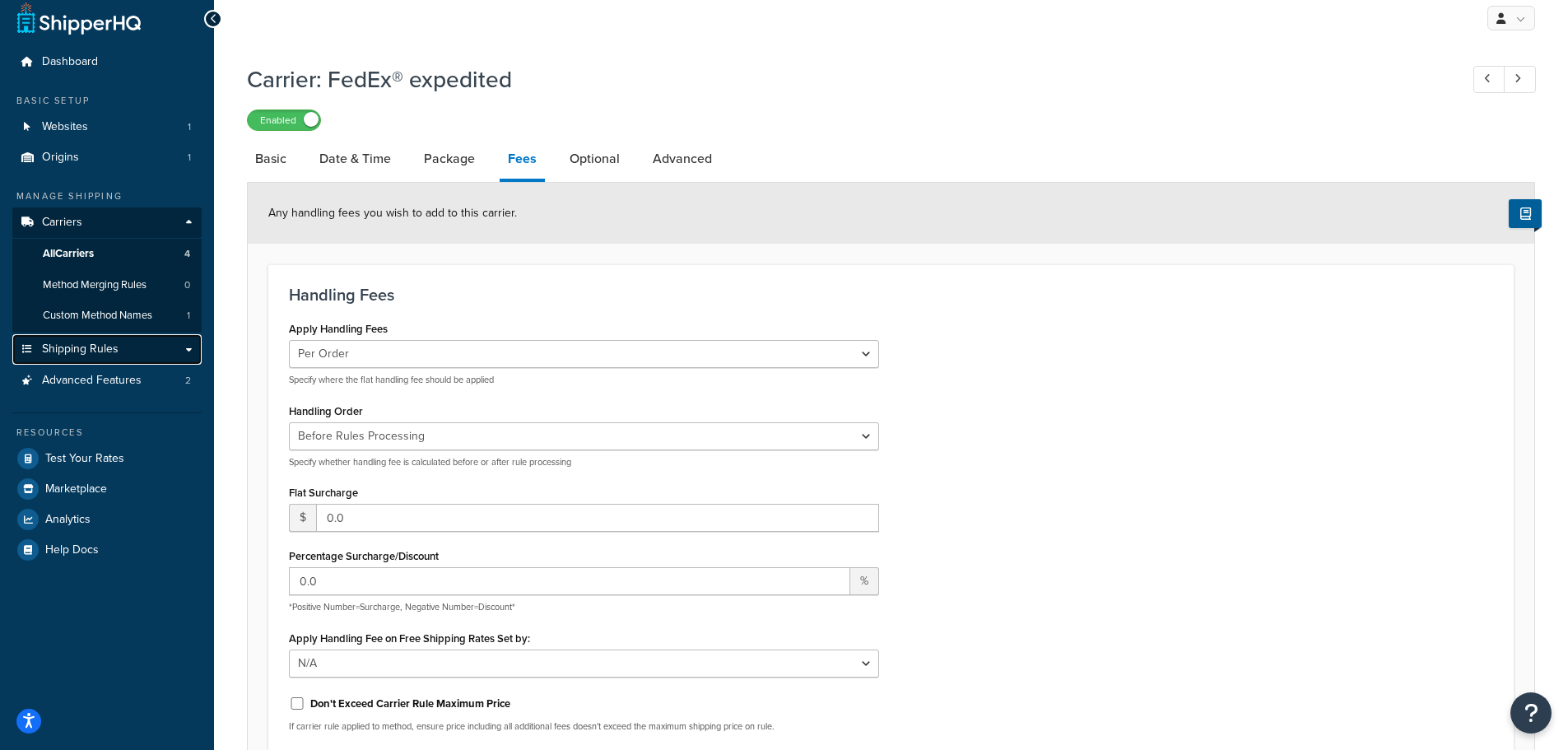
click at [108, 351] on span "Shipping Rules" at bounding box center [80, 349] width 76 height 14
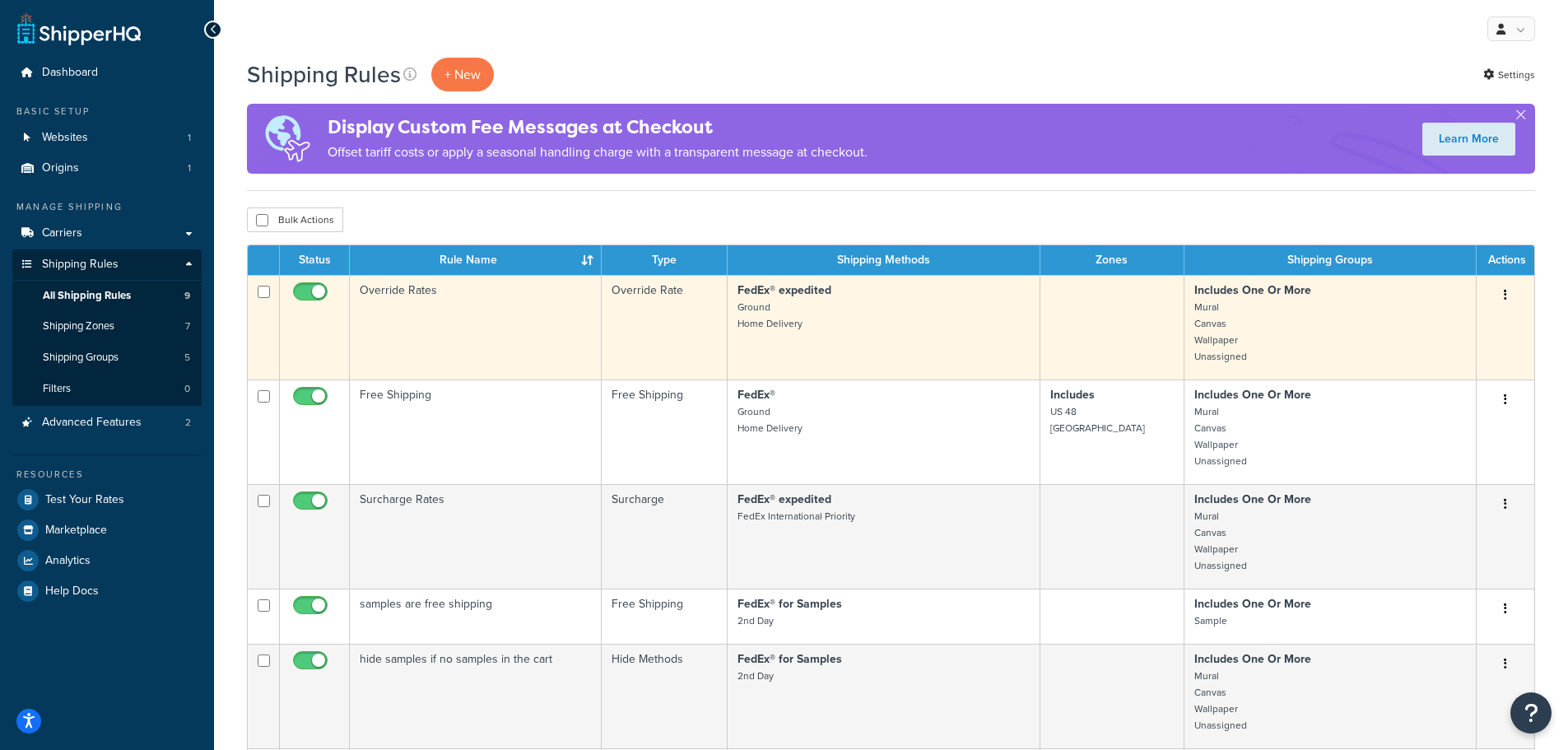
click at [519, 334] on td "Override Rates" at bounding box center [476, 327] width 252 height 105
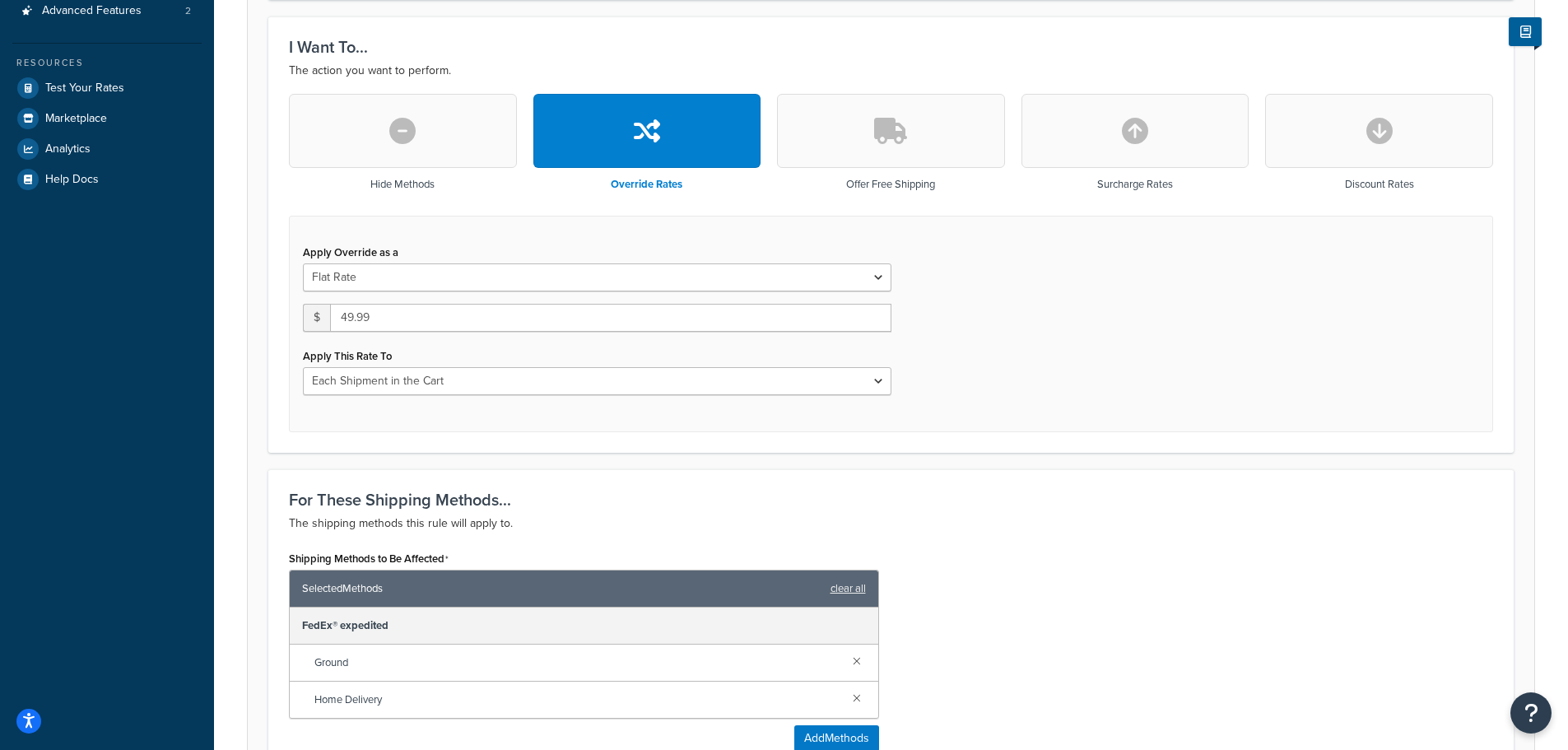
scroll to position [494, 0]
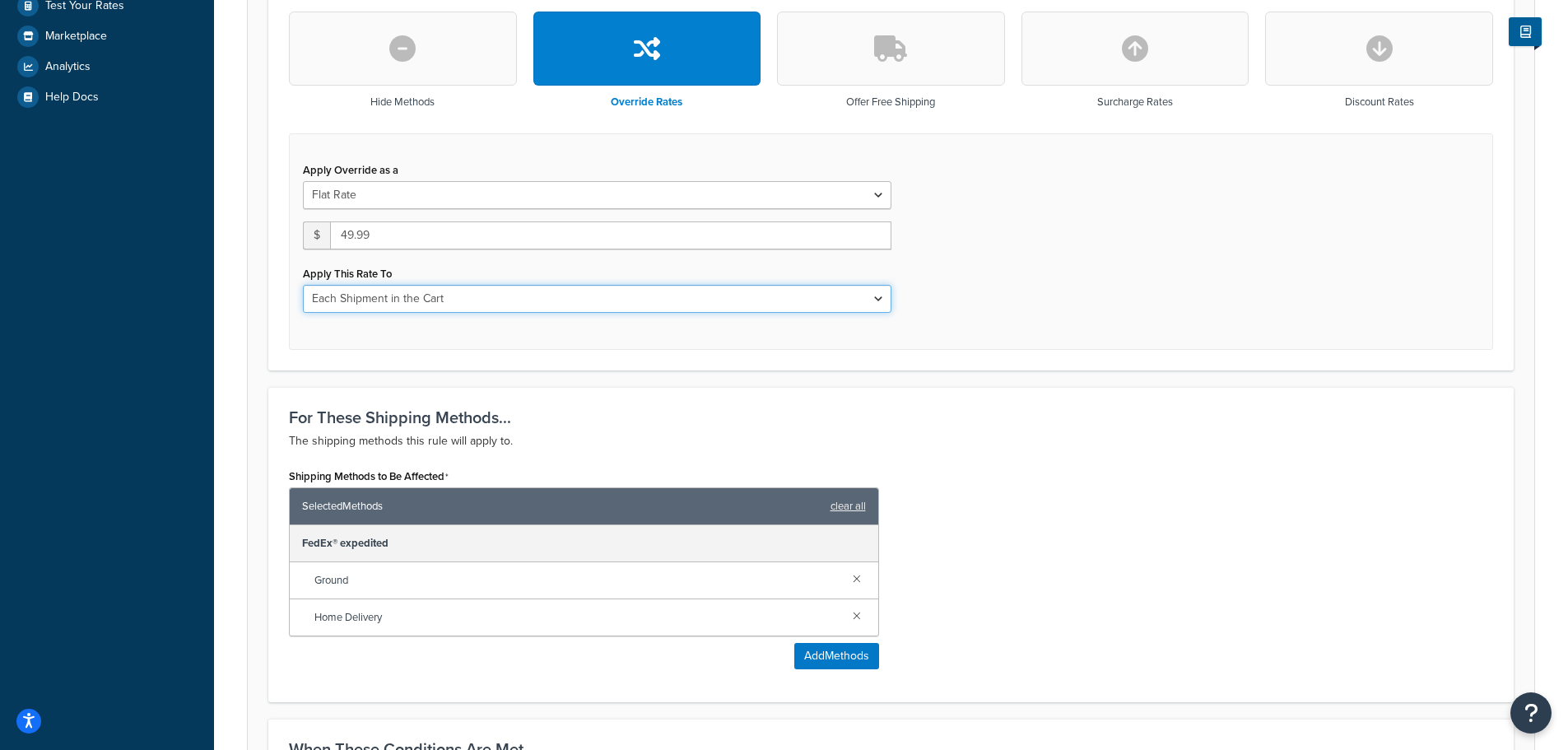
click at [499, 291] on select "Each Shipment in the Cart Each Shipping Group in the Cart Each Item within a Sh…" at bounding box center [596, 299] width 589 height 28
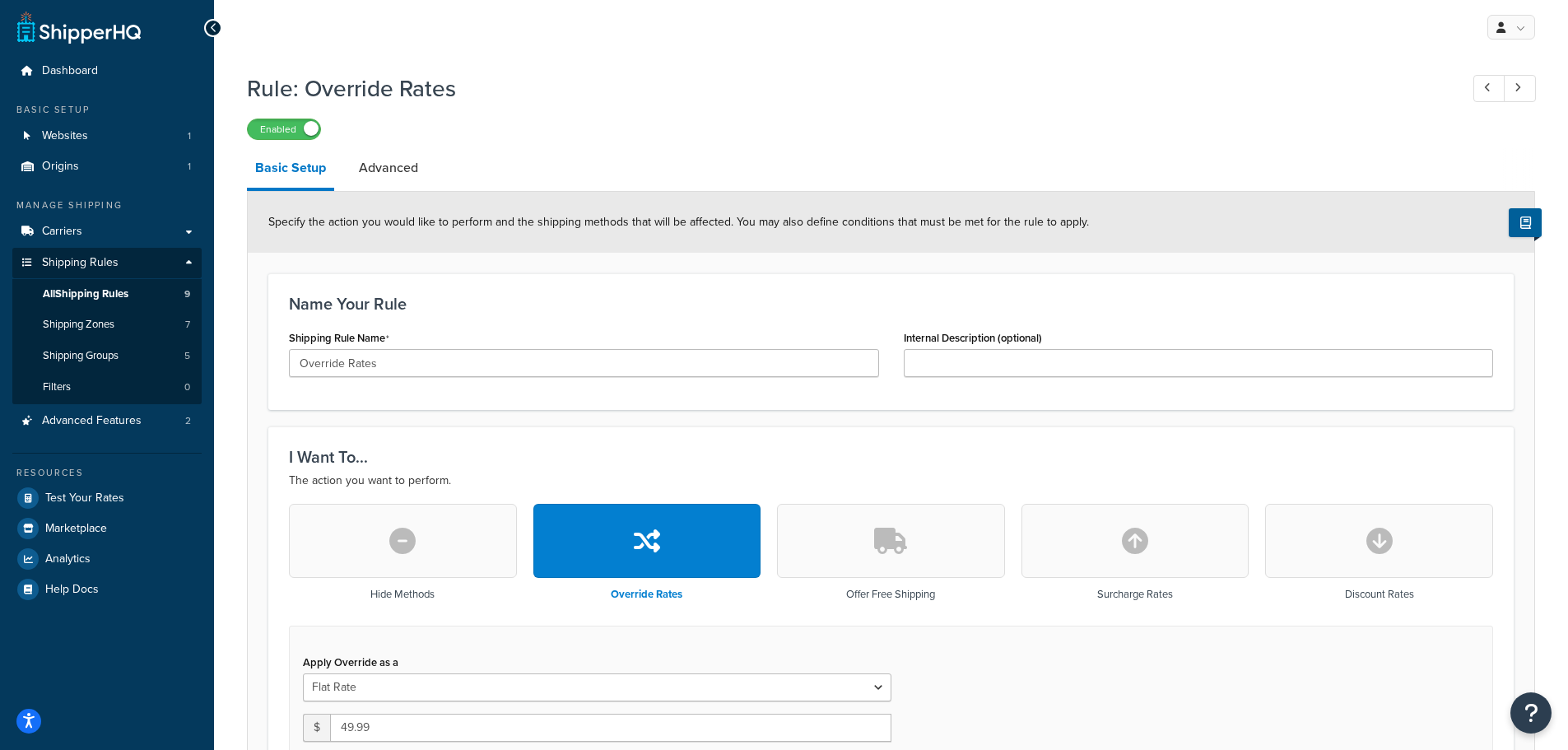
scroll to position [0, 0]
click at [398, 167] on link "Advanced" at bounding box center [387, 170] width 75 height 40
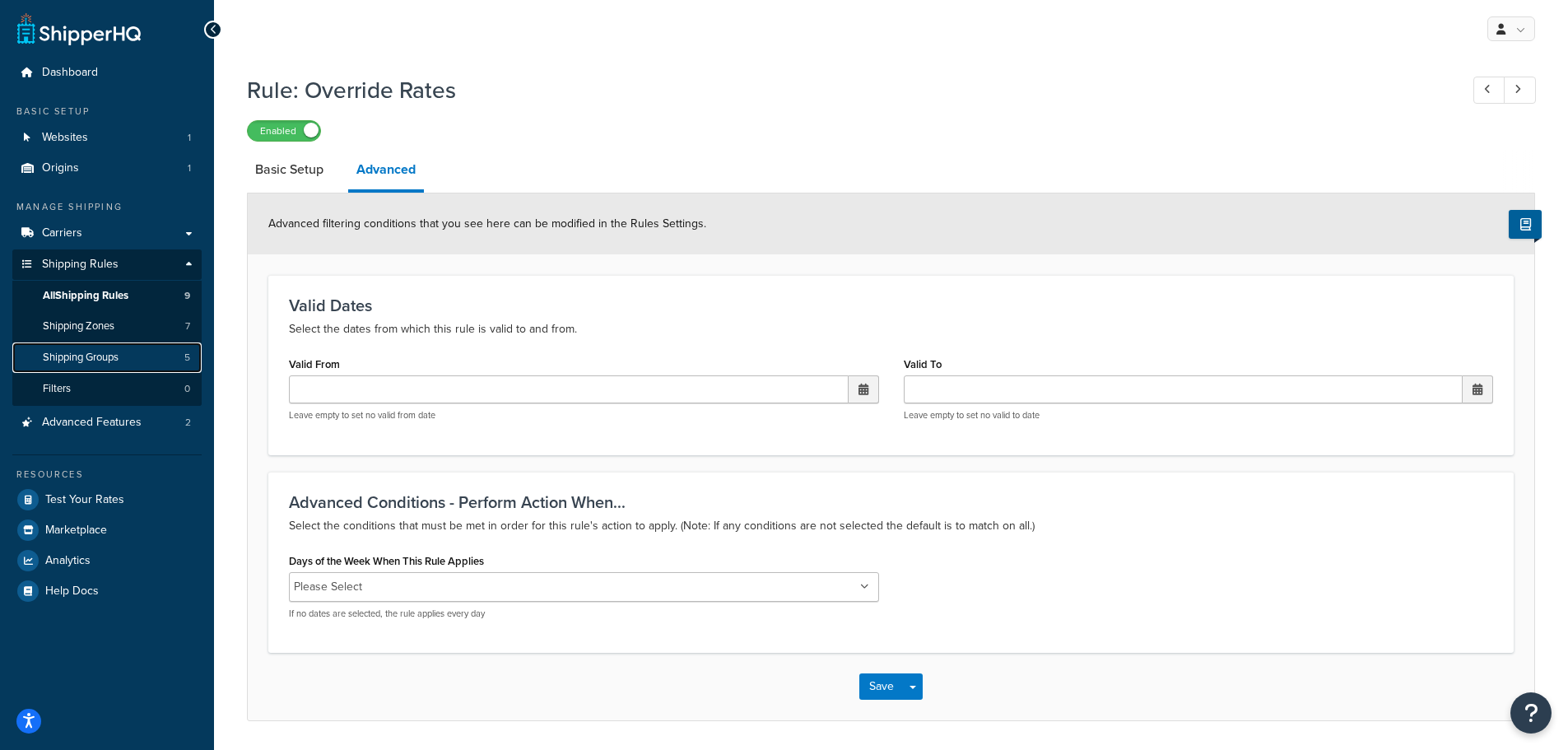
click at [94, 353] on span "Shipping Groups" at bounding box center [80, 357] width 75 height 14
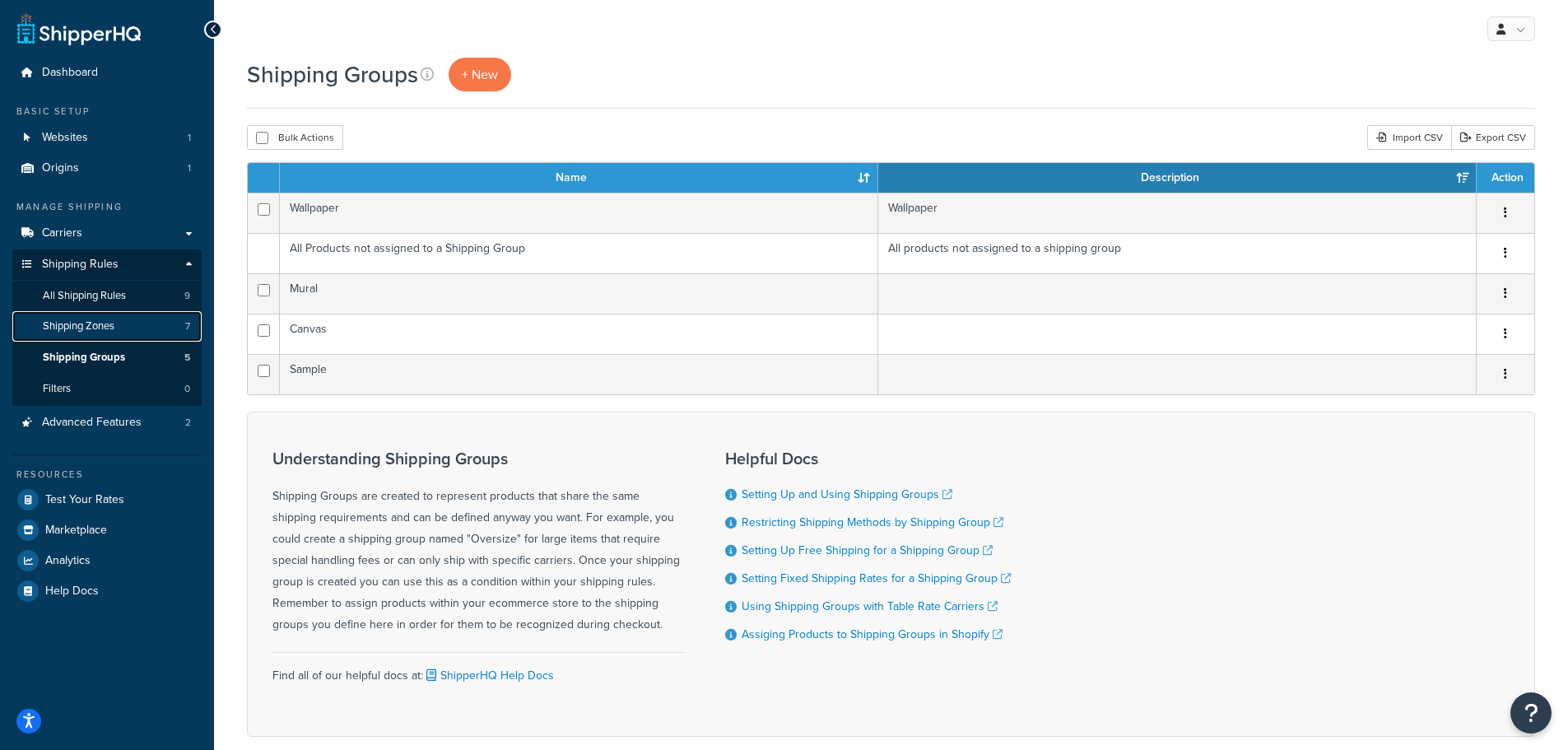
click at [108, 335] on link "Shipping Zones 7" at bounding box center [107, 326] width 189 height 30
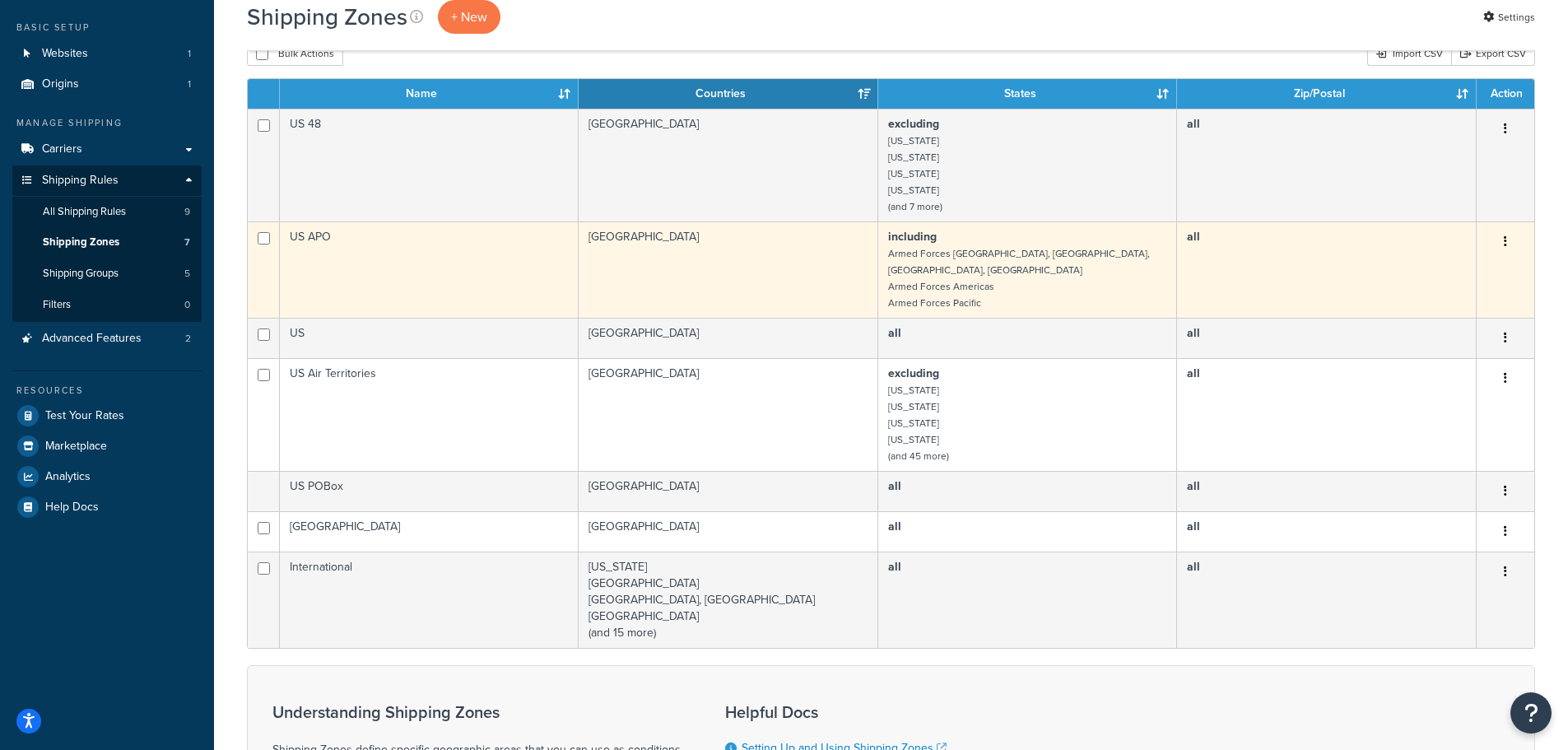
scroll to position [82, 0]
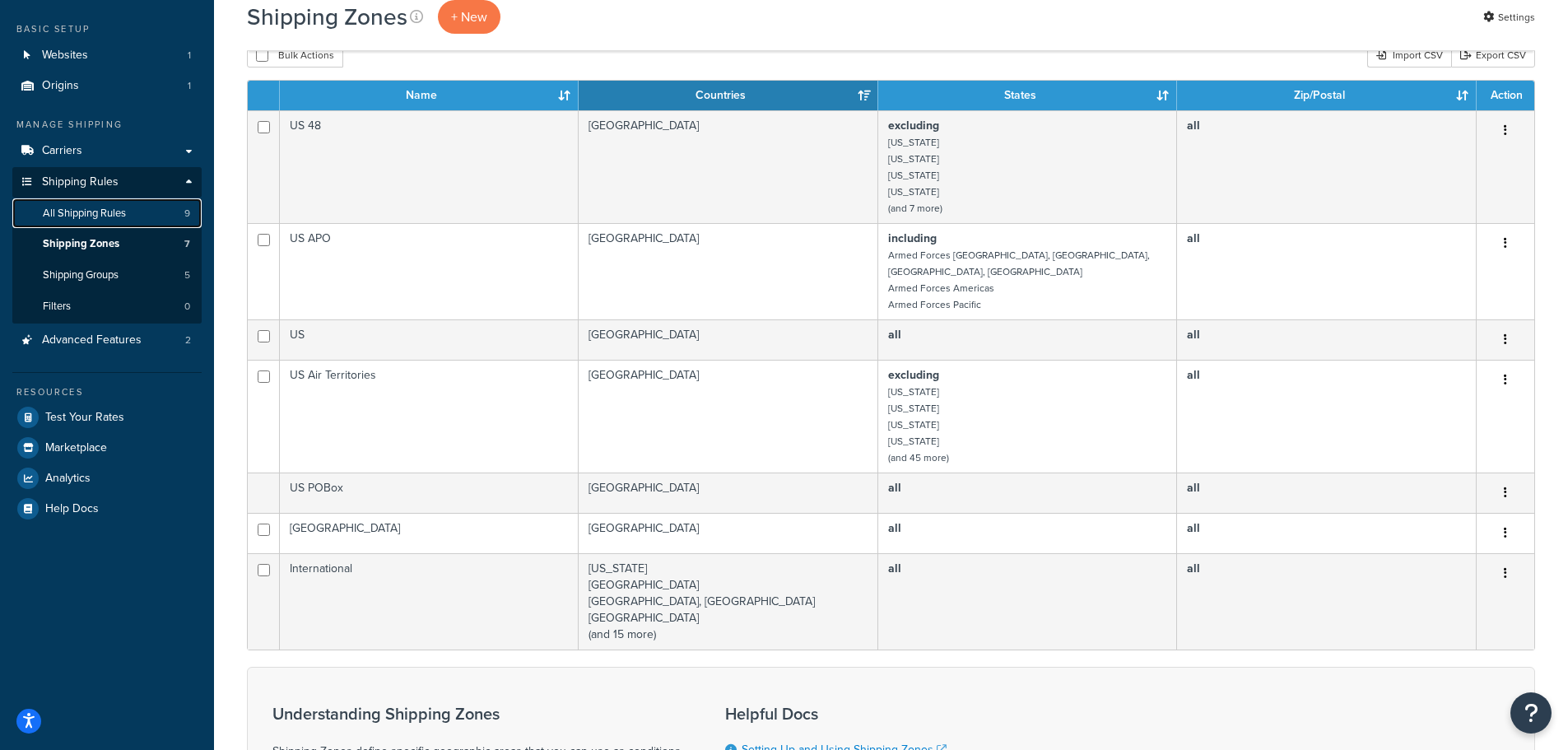
click at [92, 212] on span "All Shipping Rules" at bounding box center [84, 213] width 83 height 14
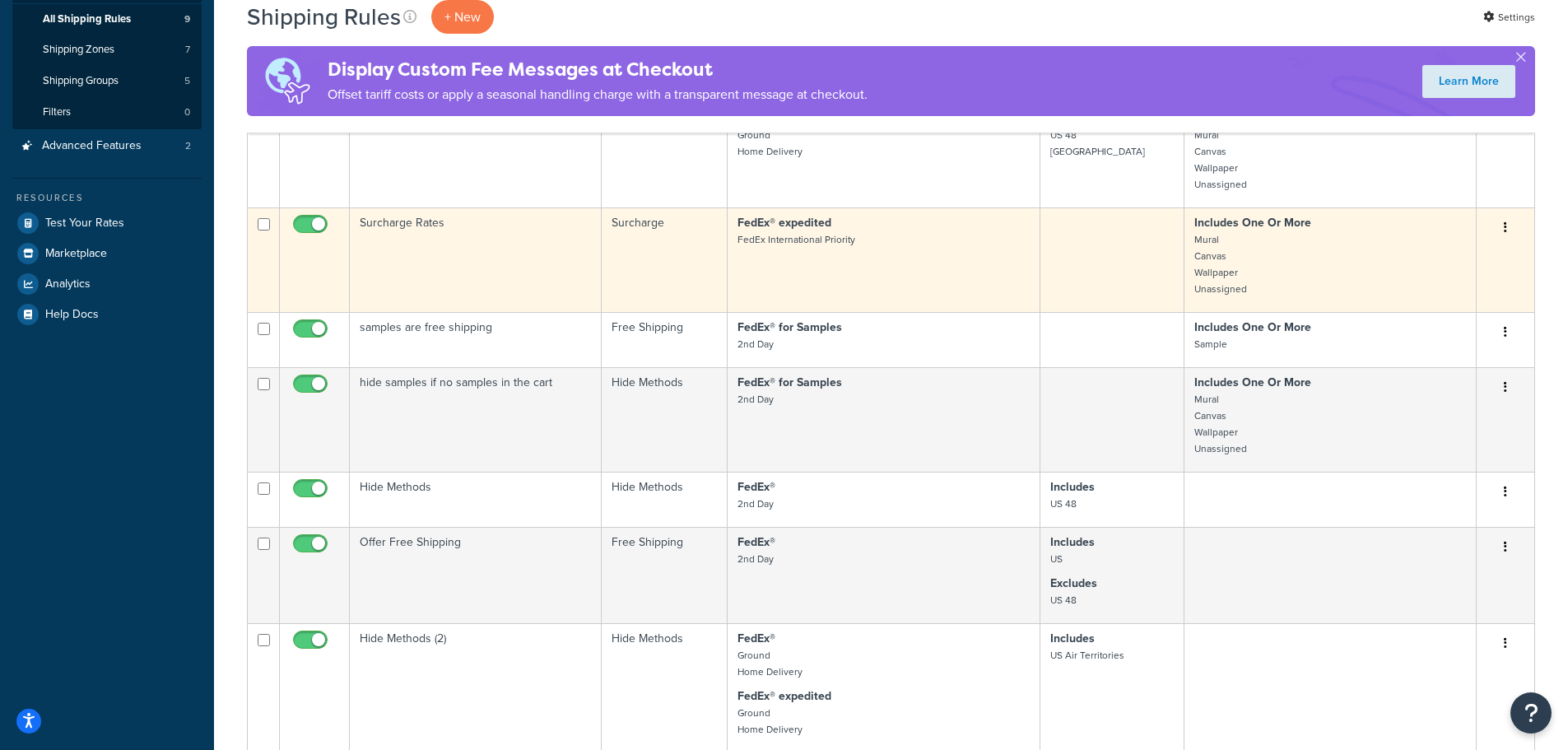
scroll to position [247, 0]
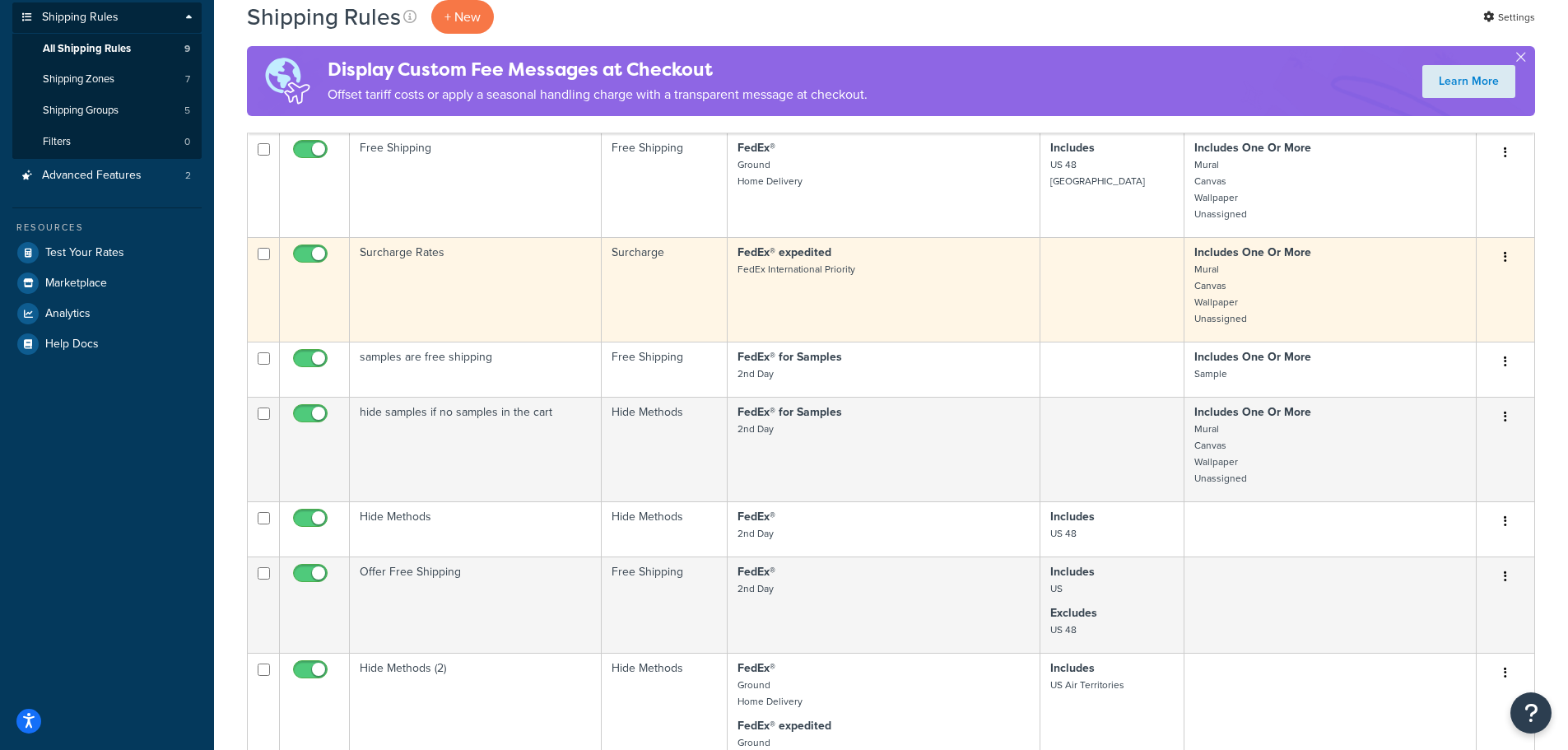
click at [524, 294] on td "Surcharge Rates" at bounding box center [476, 289] width 252 height 105
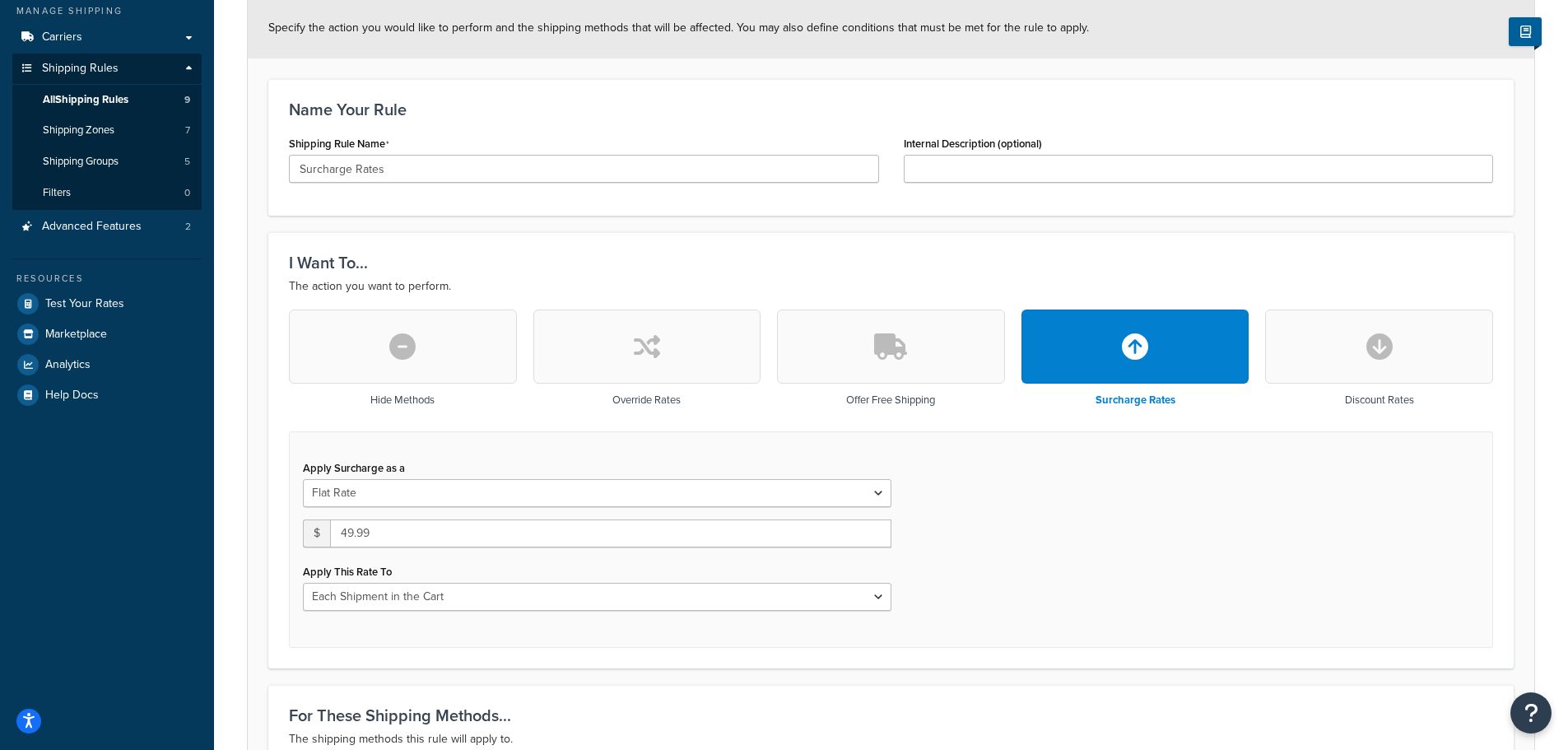
scroll to position [82, 0]
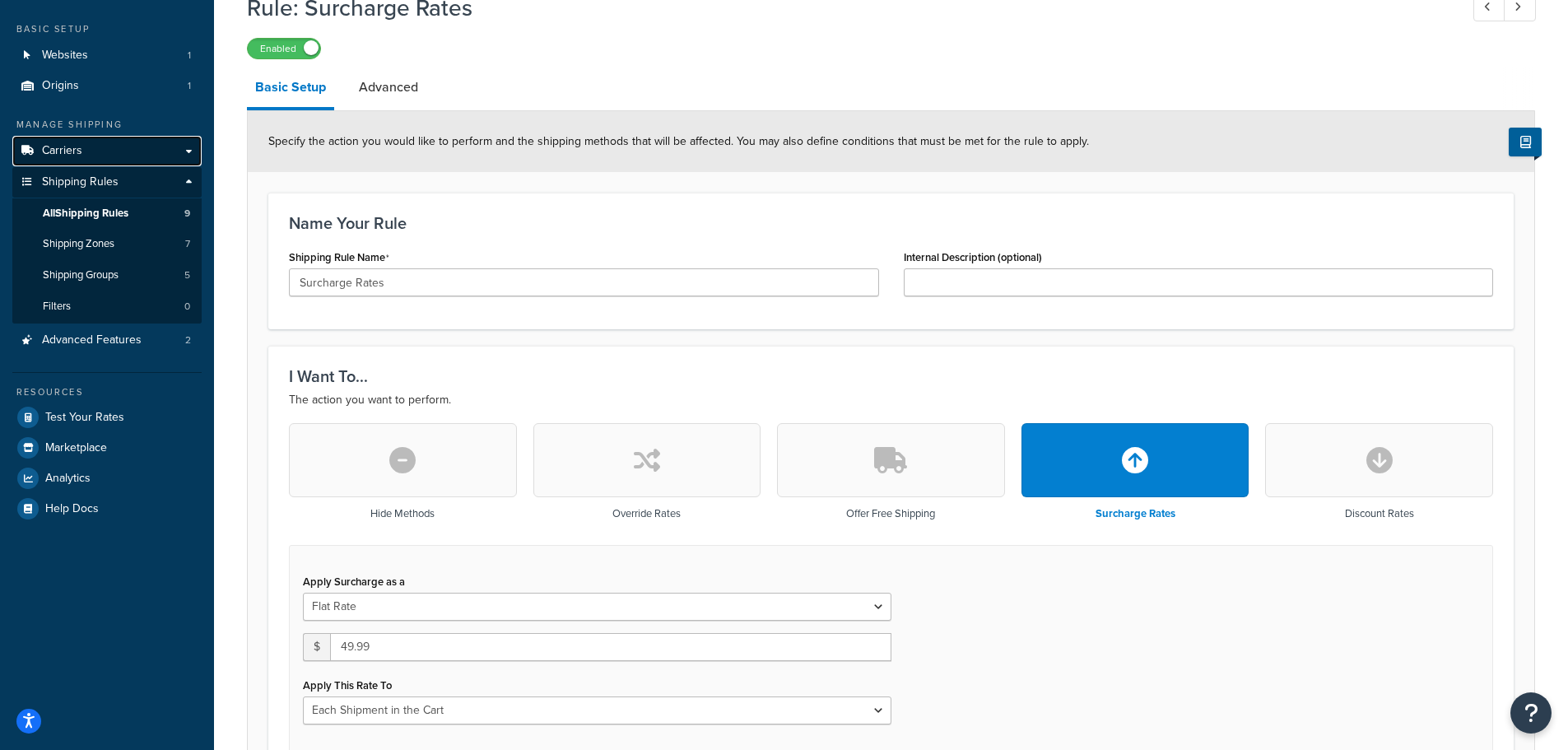
click at [104, 153] on link "Carriers" at bounding box center [107, 151] width 189 height 30
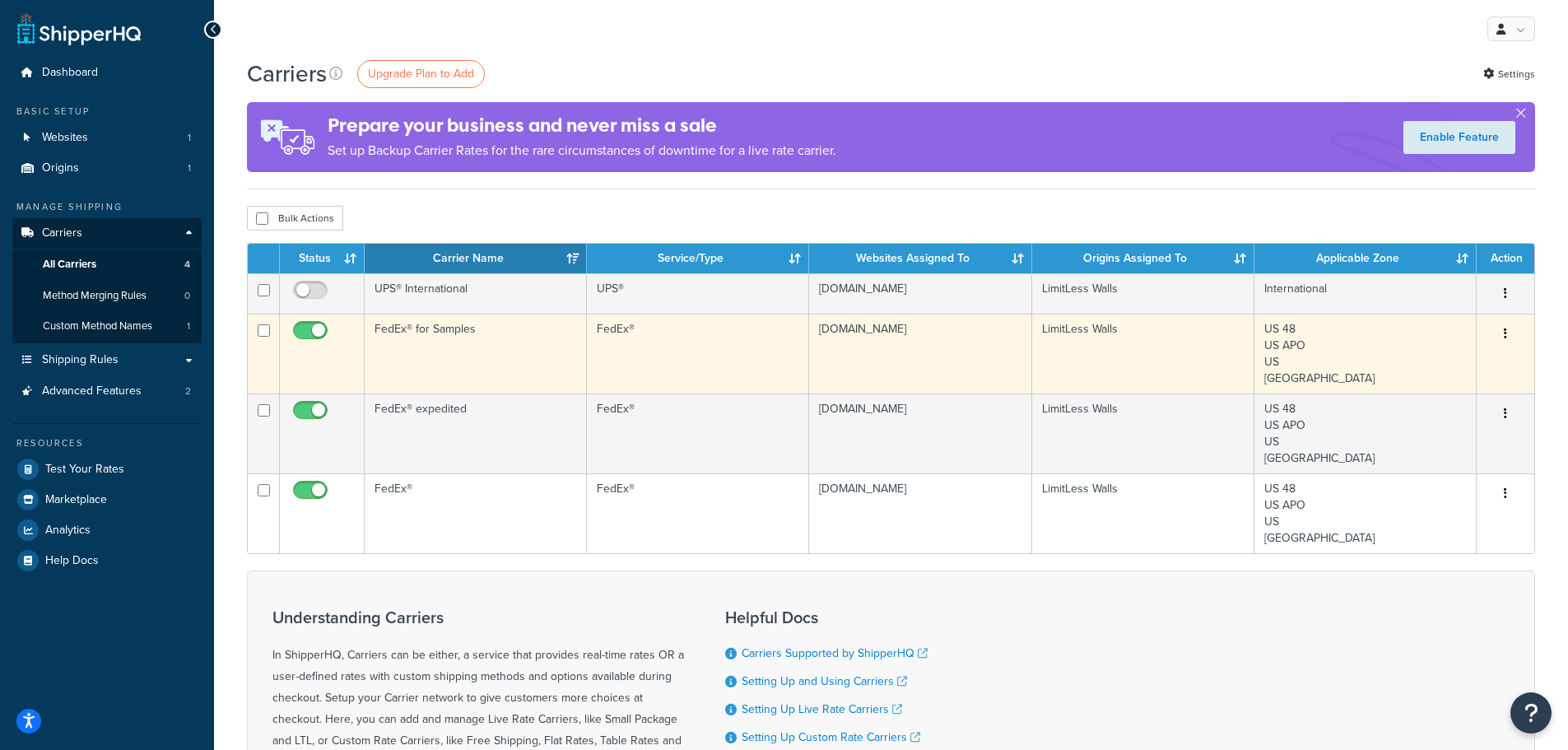
click at [426, 347] on td "FedEx® for Samples" at bounding box center [476, 354] width 222 height 80
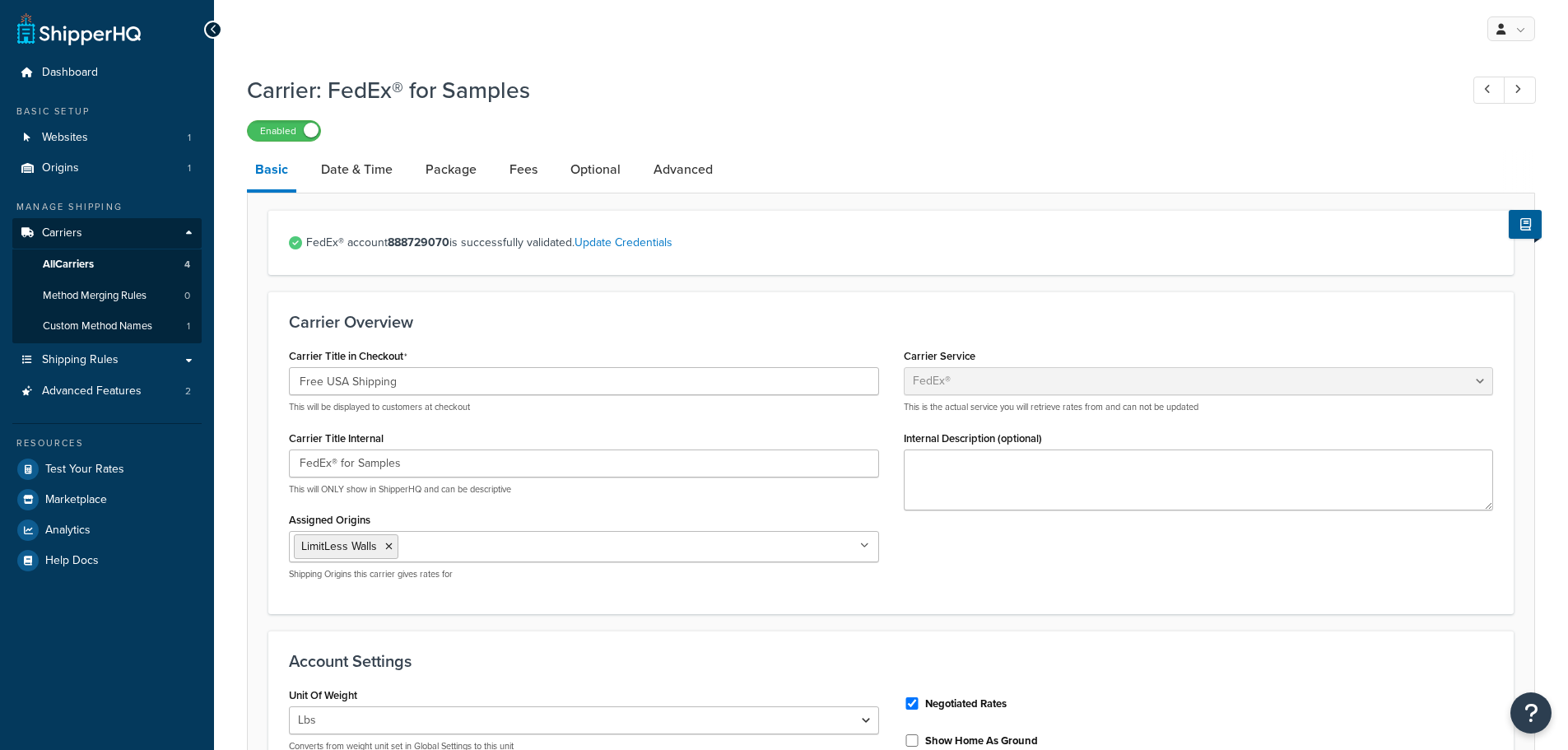
select select "fedEx"
select select "REGULAR_PICKUP"
select select "YOUR_PACKAGING"
click at [113, 260] on link "All Carriers 4" at bounding box center [107, 264] width 189 height 30
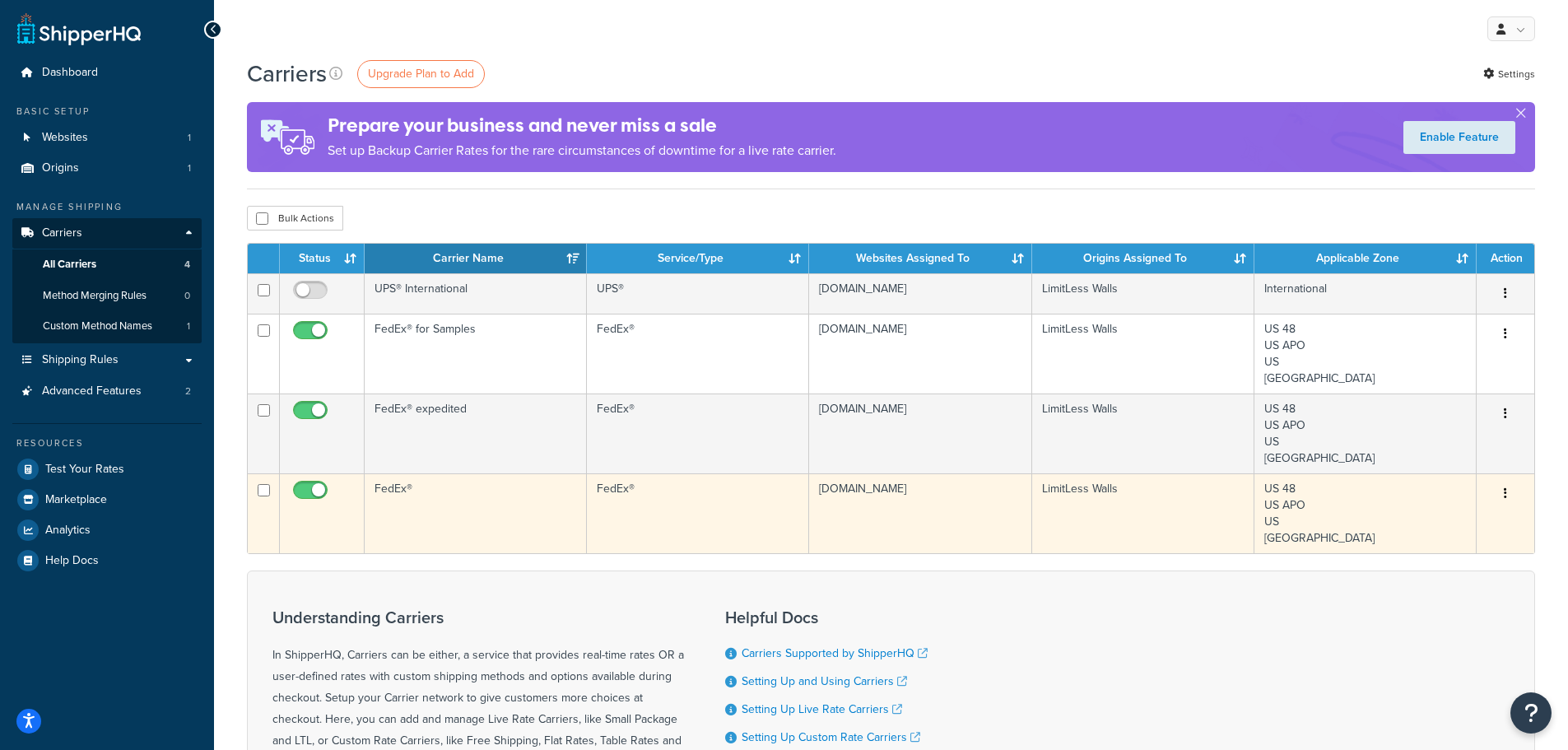
click at [449, 503] on td "FedEx®" at bounding box center [476, 513] width 222 height 80
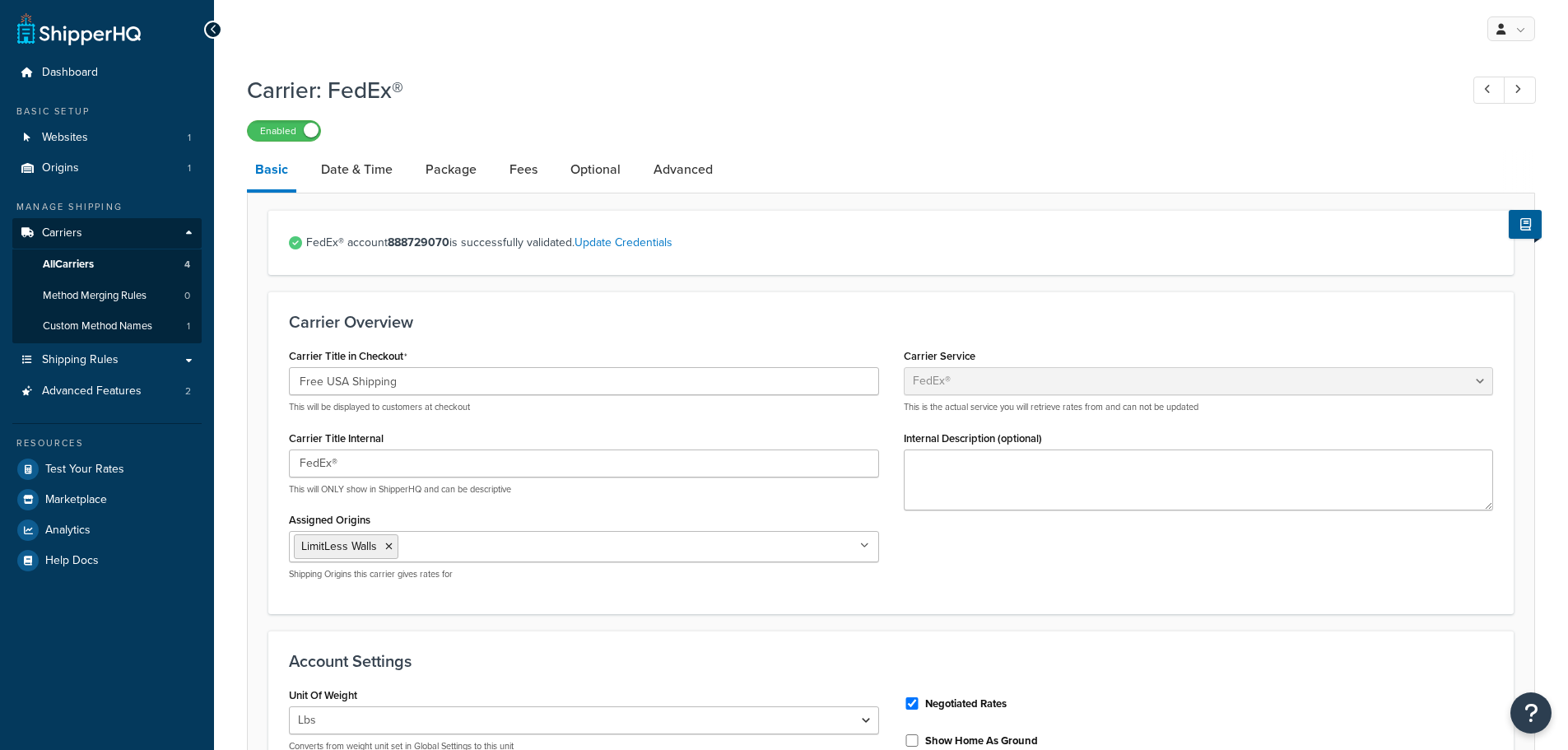
select select "fedEx"
select select "REGULAR_PICKUP"
select select "YOUR_PACKAGING"
click at [653, 240] on link "Update Credentials" at bounding box center [623, 243] width 98 height 17
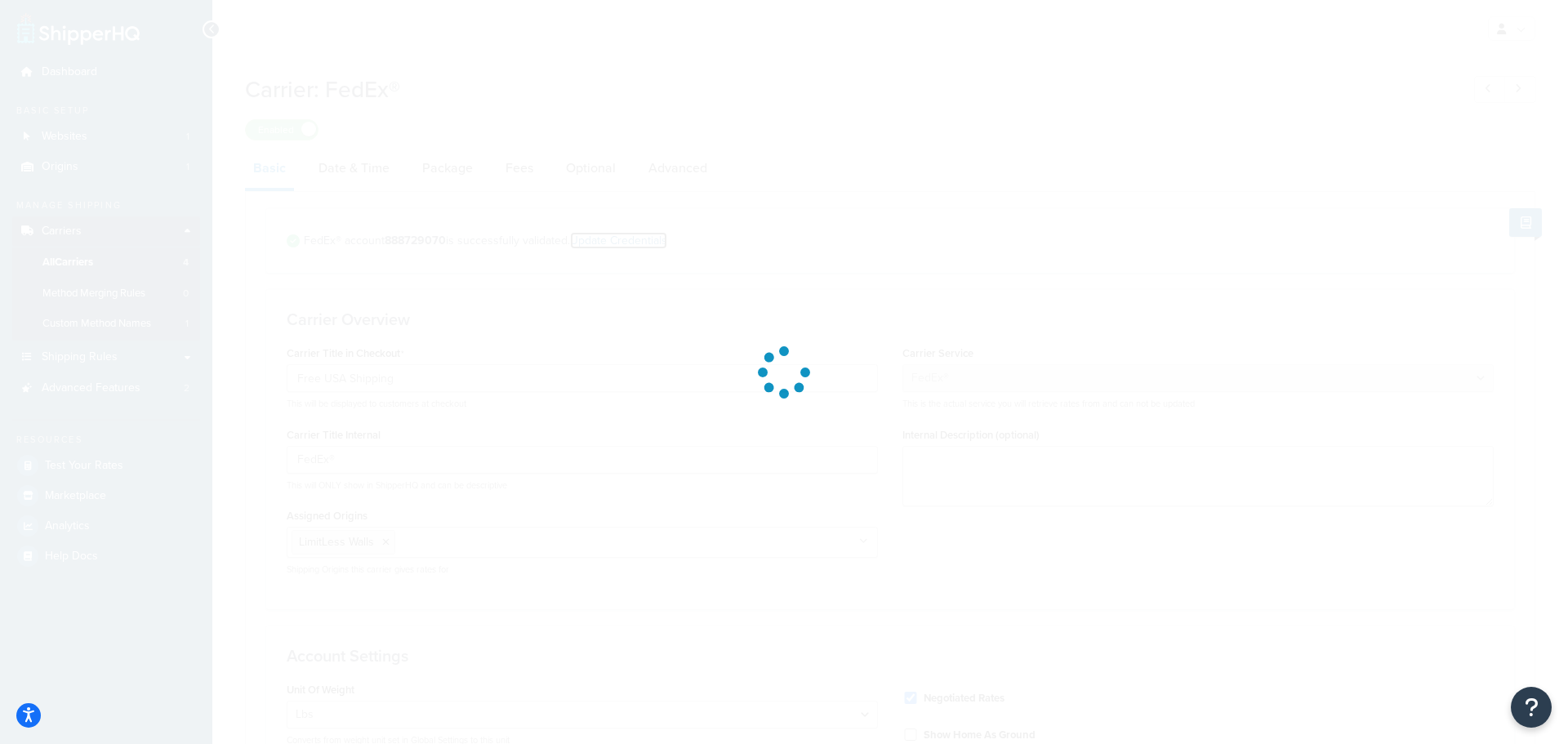
select select "US"
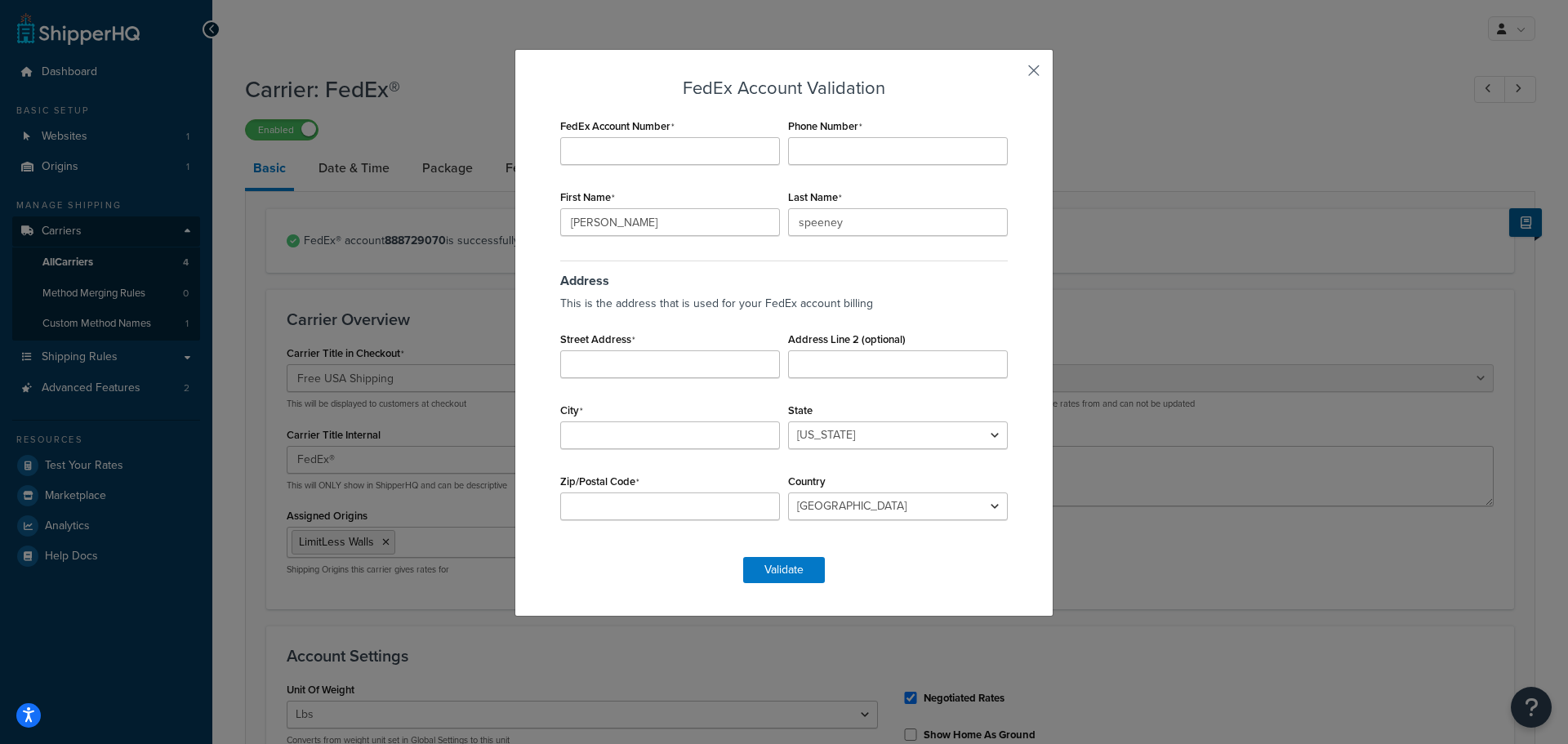
click at [1012, 74] on button "button" at bounding box center [1010, 76] width 4 height 4
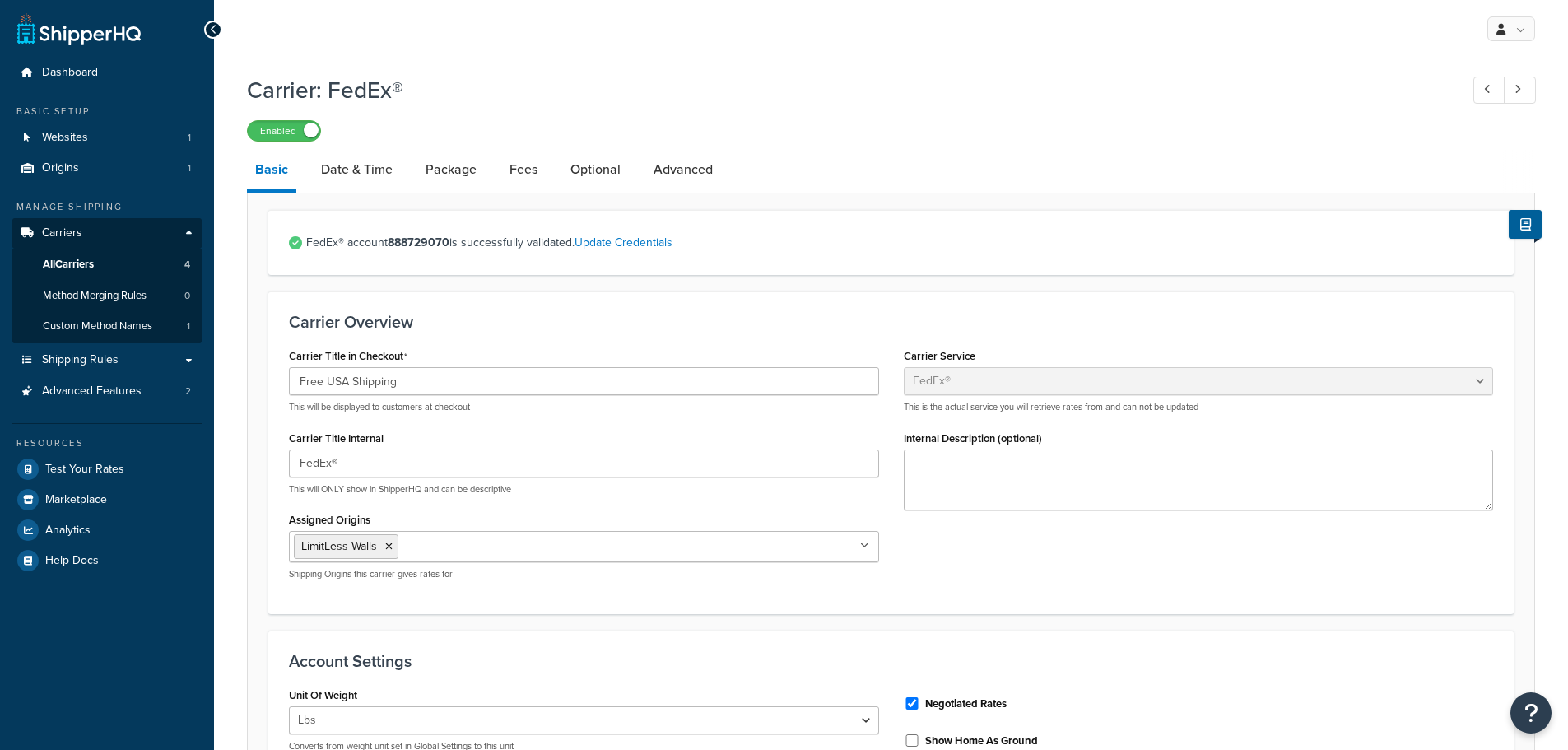
select select "fedEx"
select select "REGULAR_PICKUP"
select select "YOUR_PACKAGING"
click at [427, 169] on link "Package" at bounding box center [451, 170] width 68 height 40
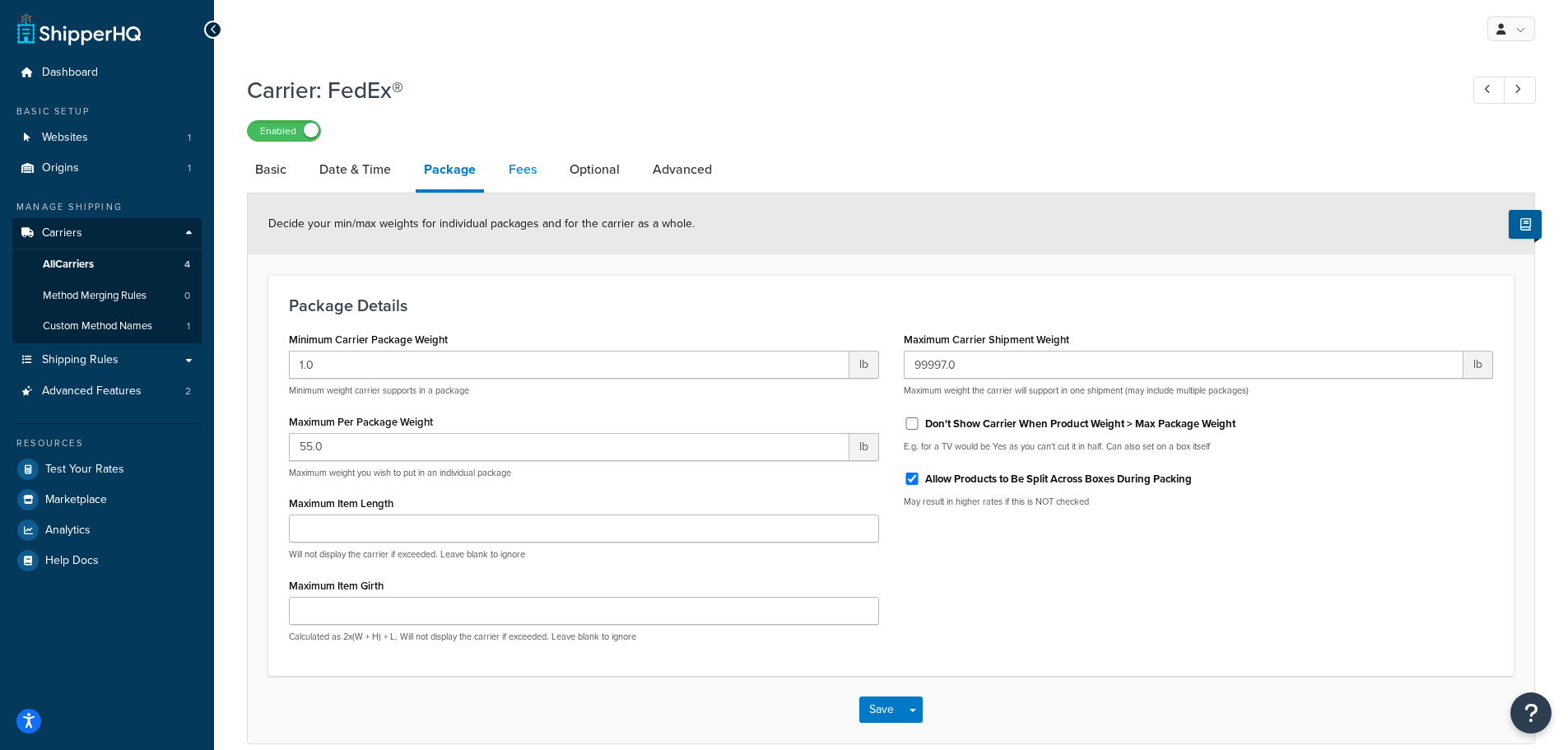
click at [526, 169] on link "Fees" at bounding box center [522, 170] width 44 height 40
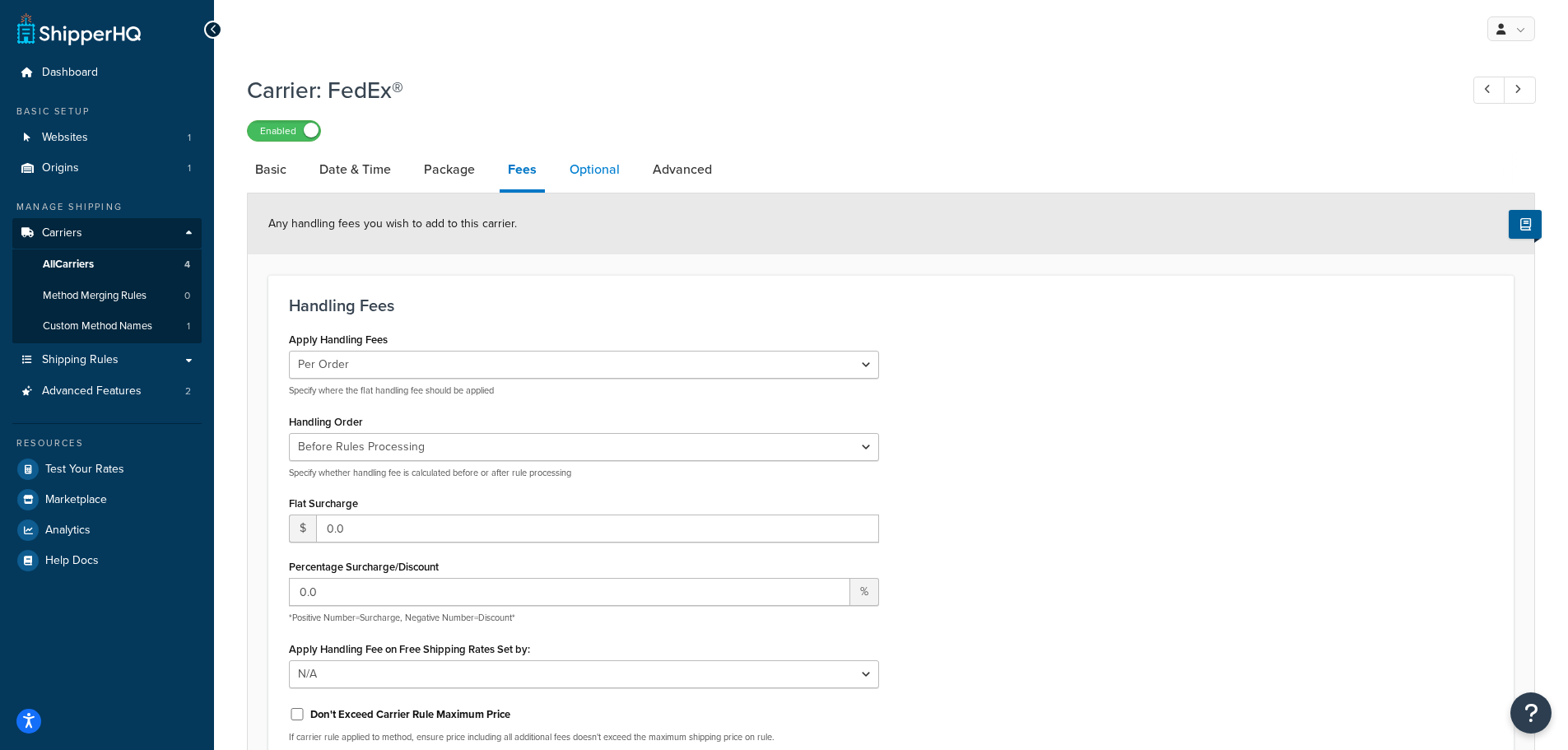
click at [607, 172] on link "Optional" at bounding box center [595, 170] width 67 height 40
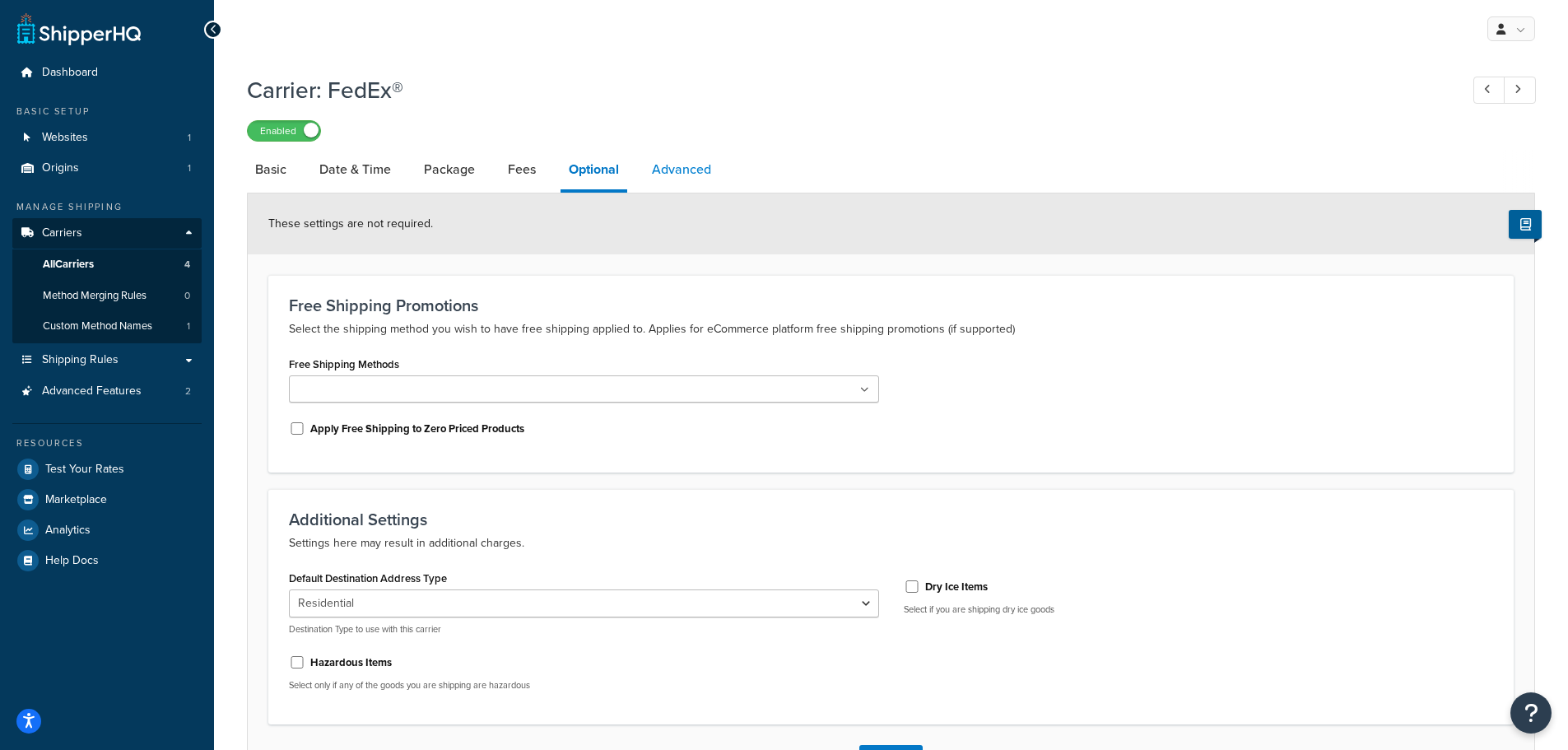
click at [646, 170] on link "Advanced" at bounding box center [680, 170] width 75 height 40
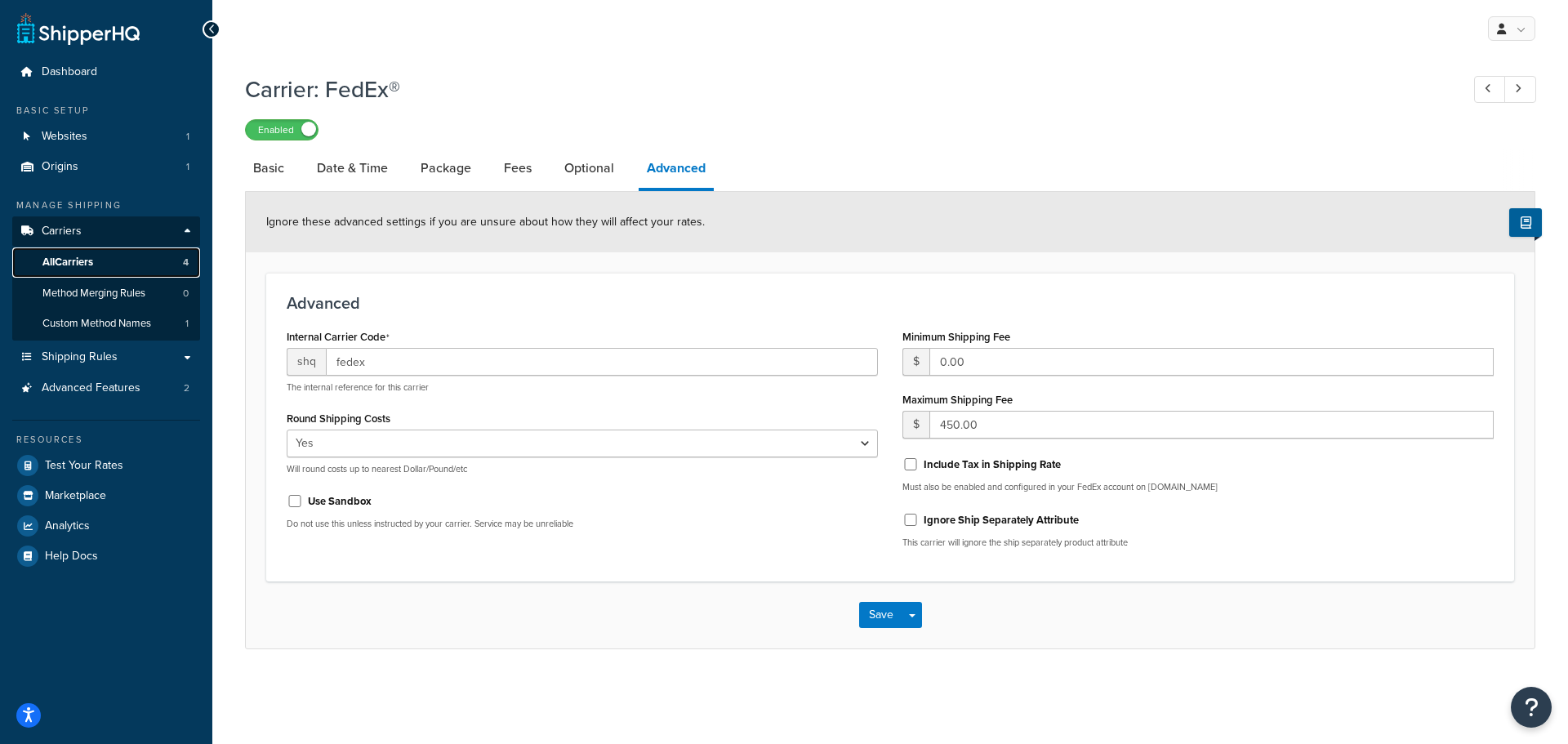
click at [111, 255] on link "All Carriers 4" at bounding box center [106, 262] width 188 height 30
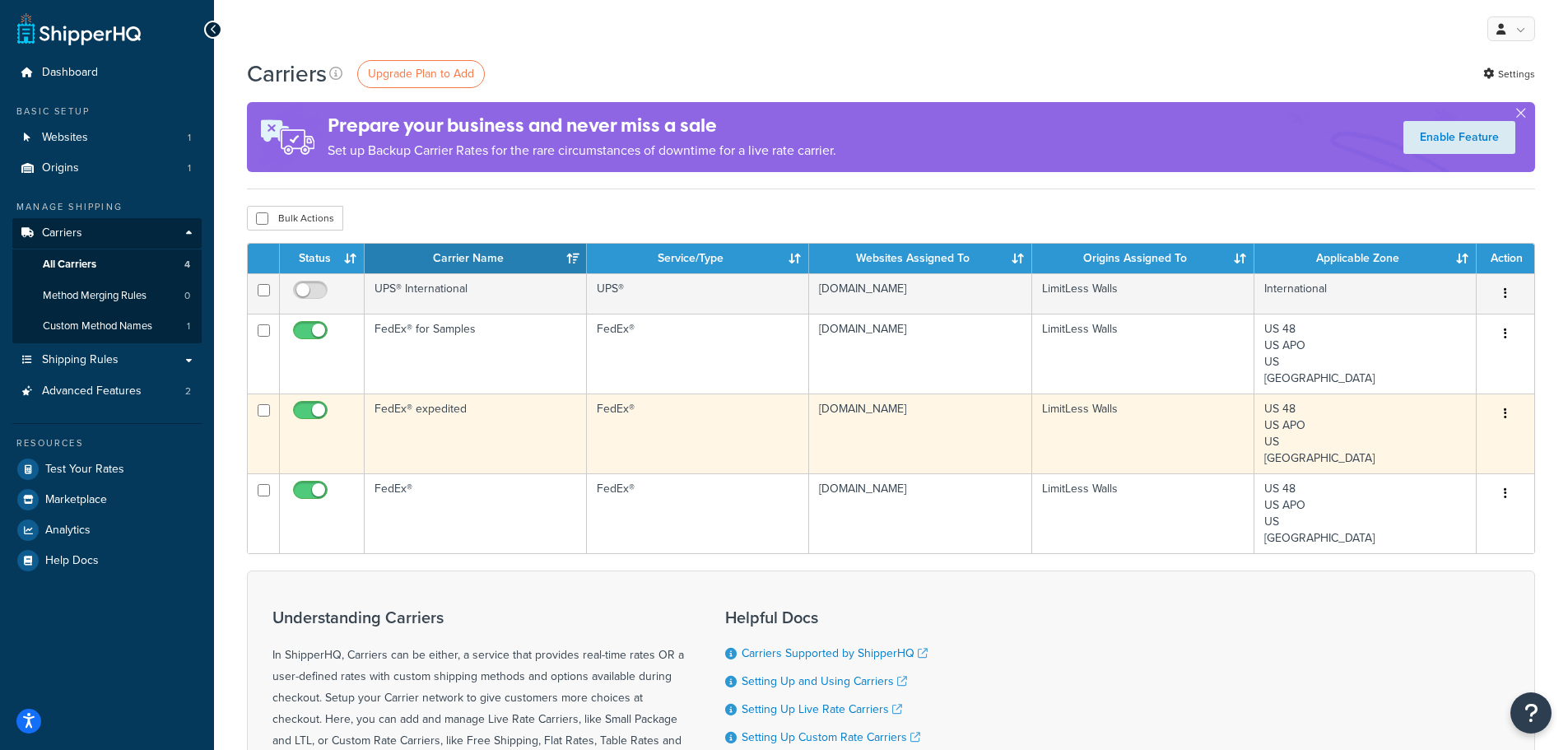
click at [459, 427] on td "FedEx® expedited" at bounding box center [476, 434] width 222 height 80
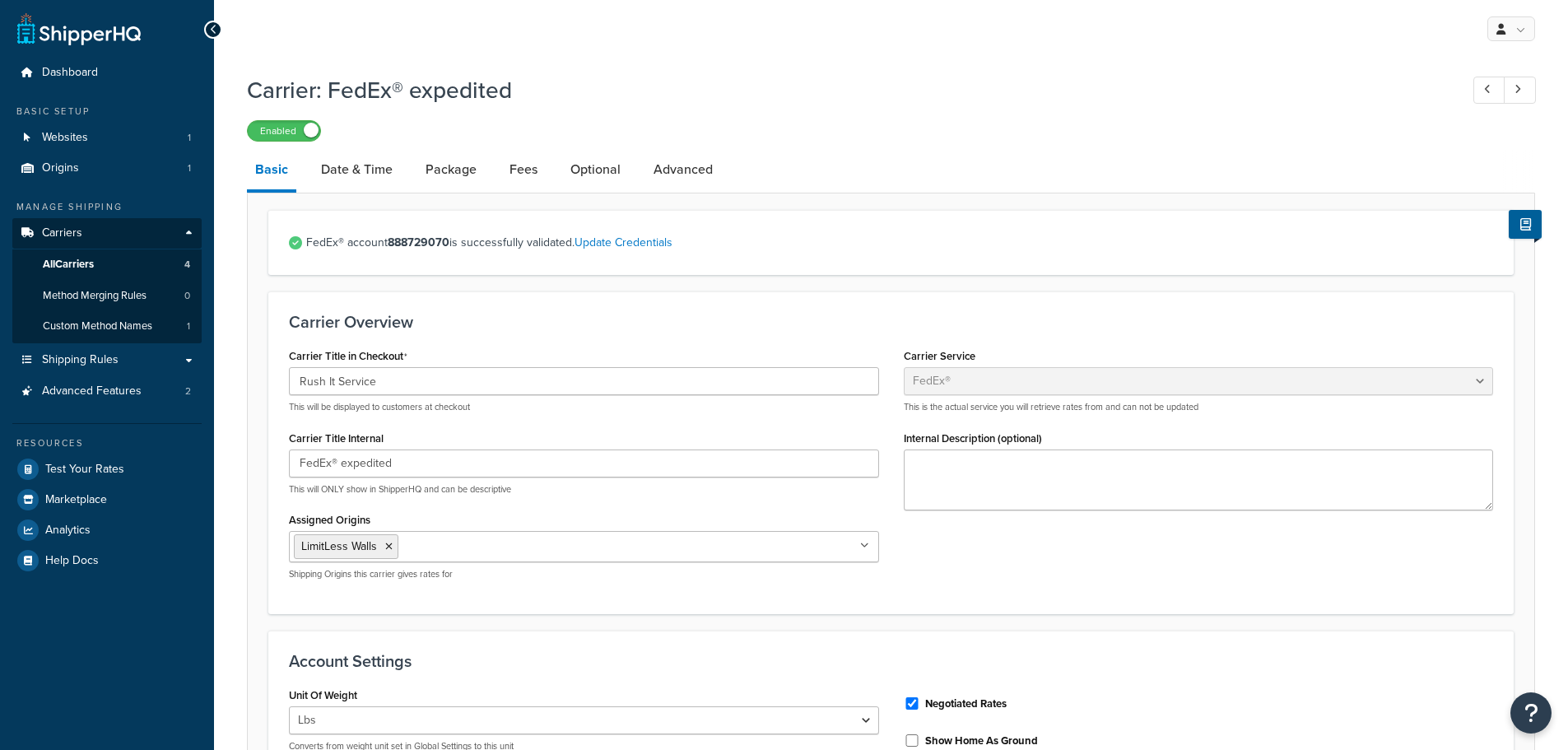
select select "fedEx"
select select "REGULAR_PICKUP"
select select "YOUR_PACKAGING"
